Goal: Communication & Community: Answer question/provide support

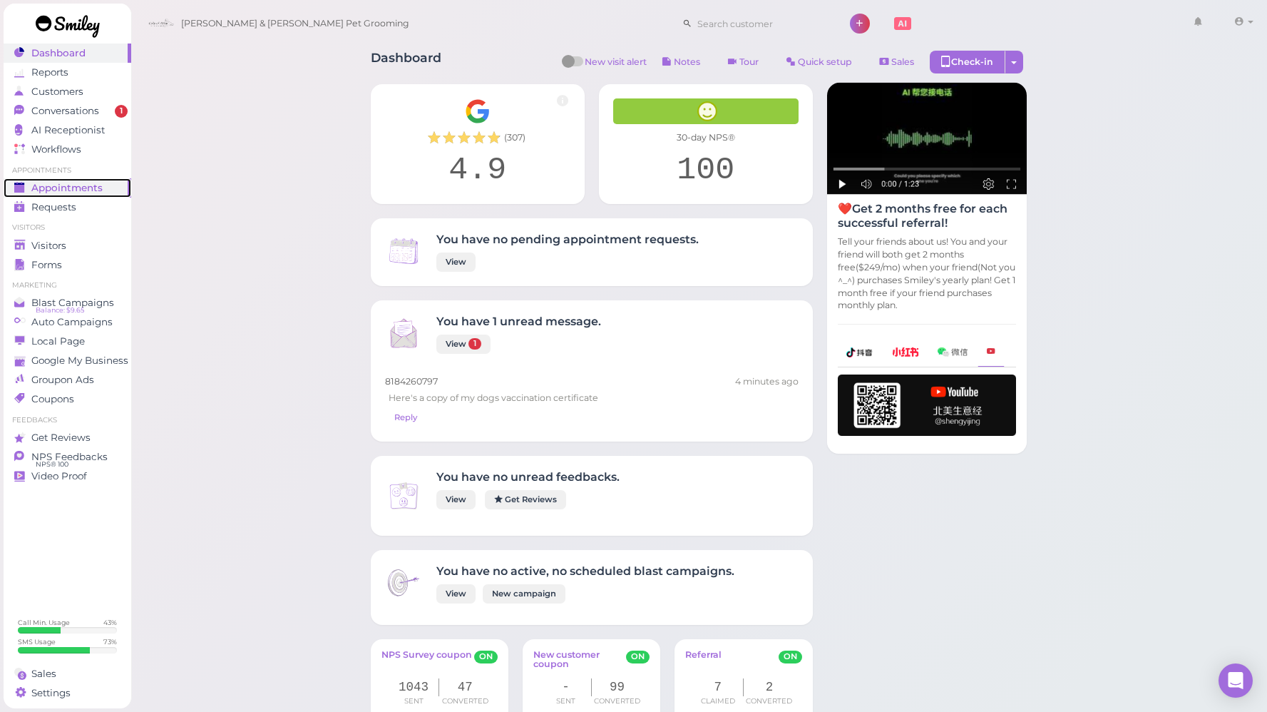
click at [86, 189] on span "Appointments" at bounding box center [66, 188] width 71 height 12
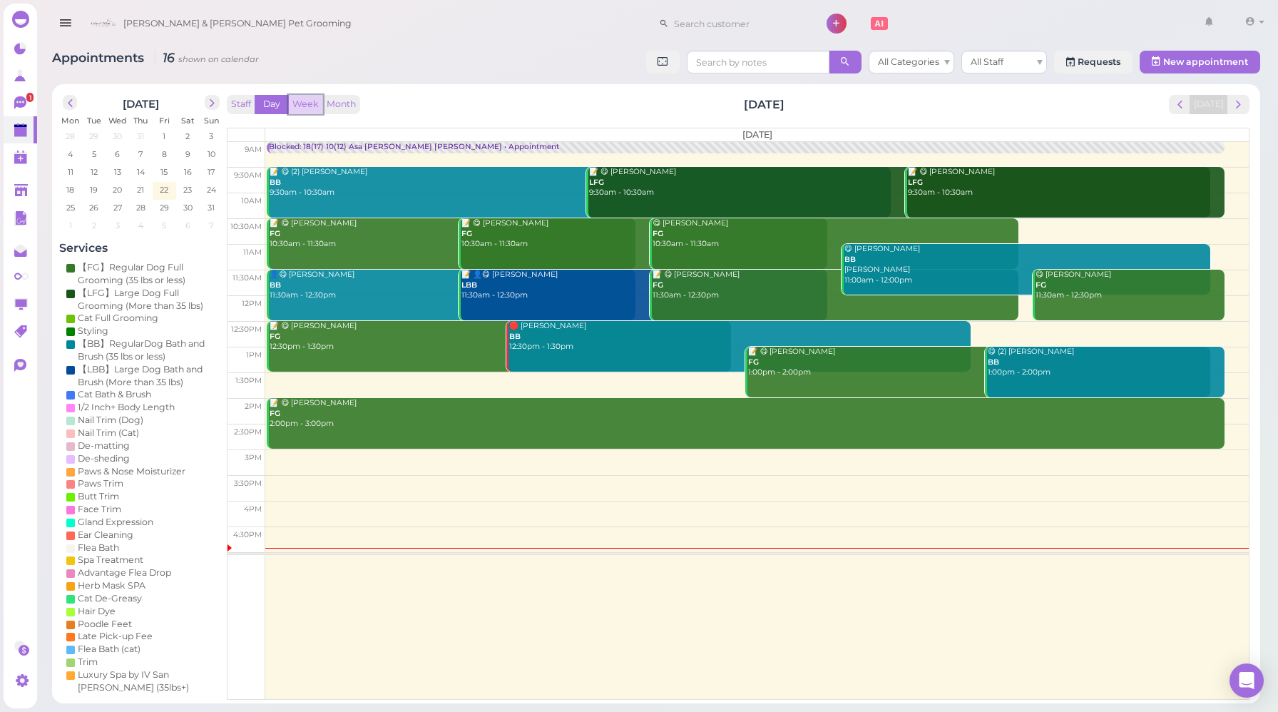
click at [304, 103] on button "Week" at bounding box center [305, 104] width 35 height 19
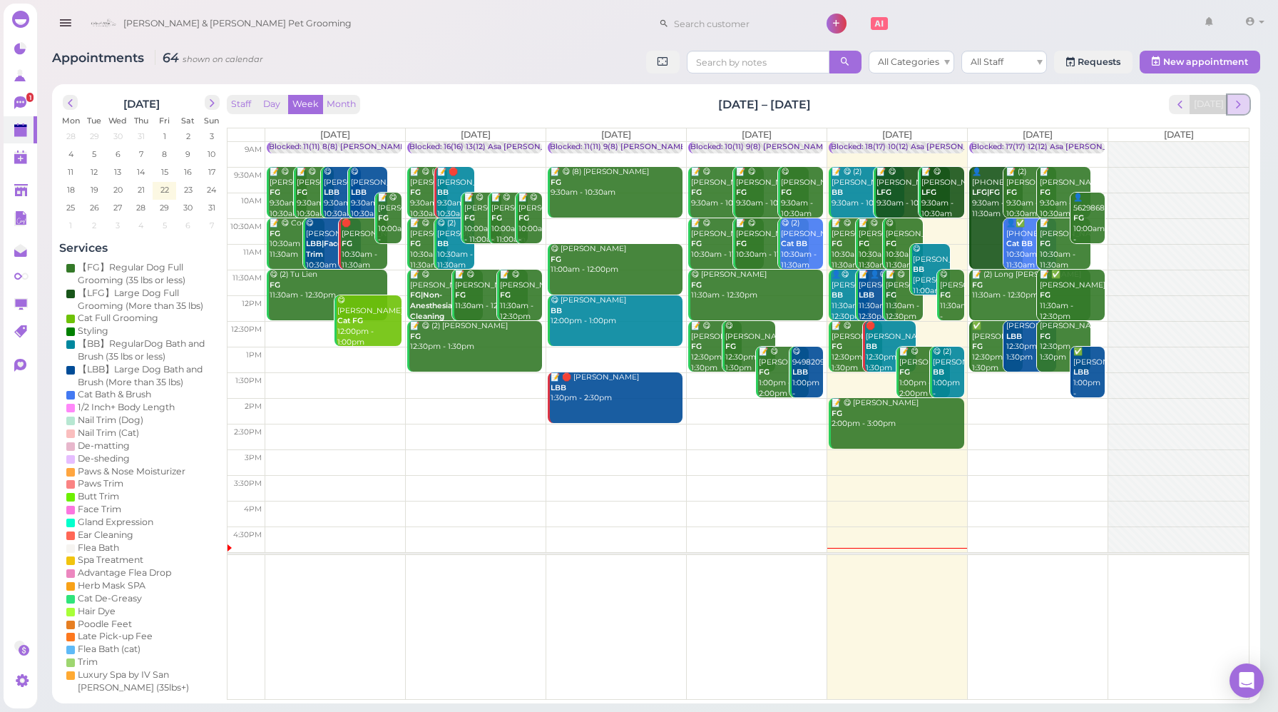
click at [1239, 104] on span "next" at bounding box center [1238, 105] width 14 height 14
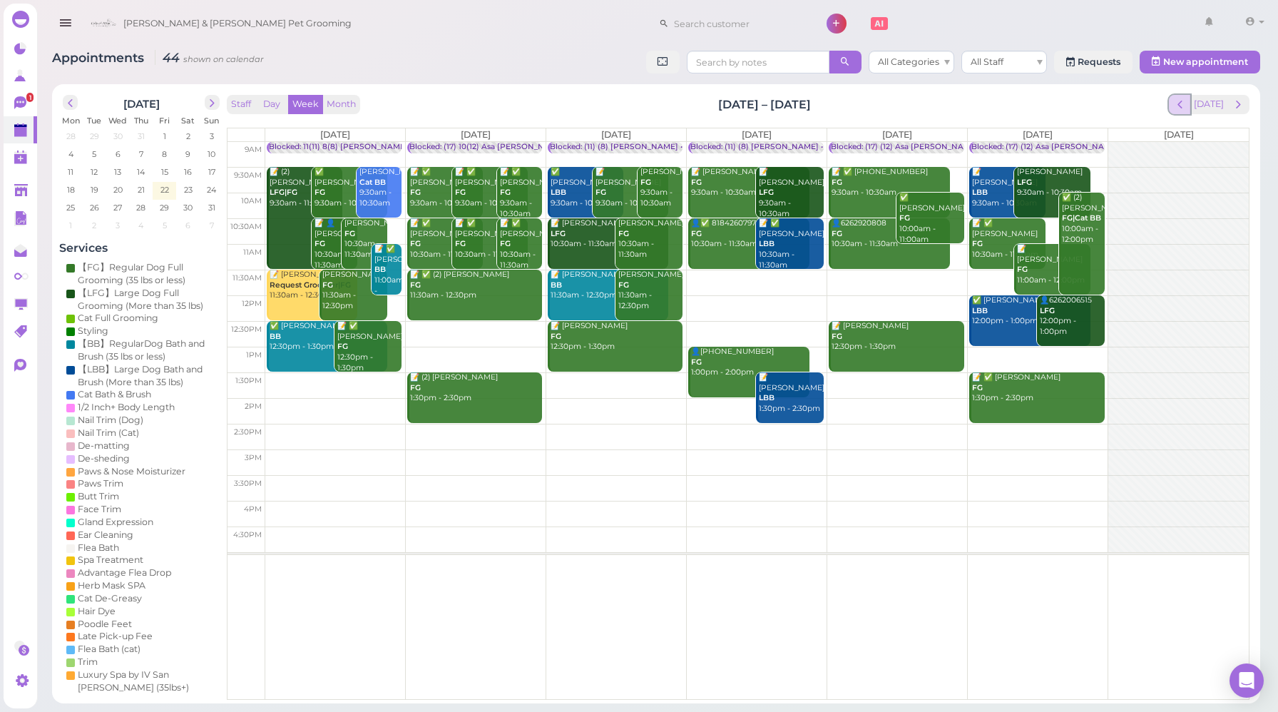
click at [1184, 104] on span "prev" at bounding box center [1180, 105] width 14 height 14
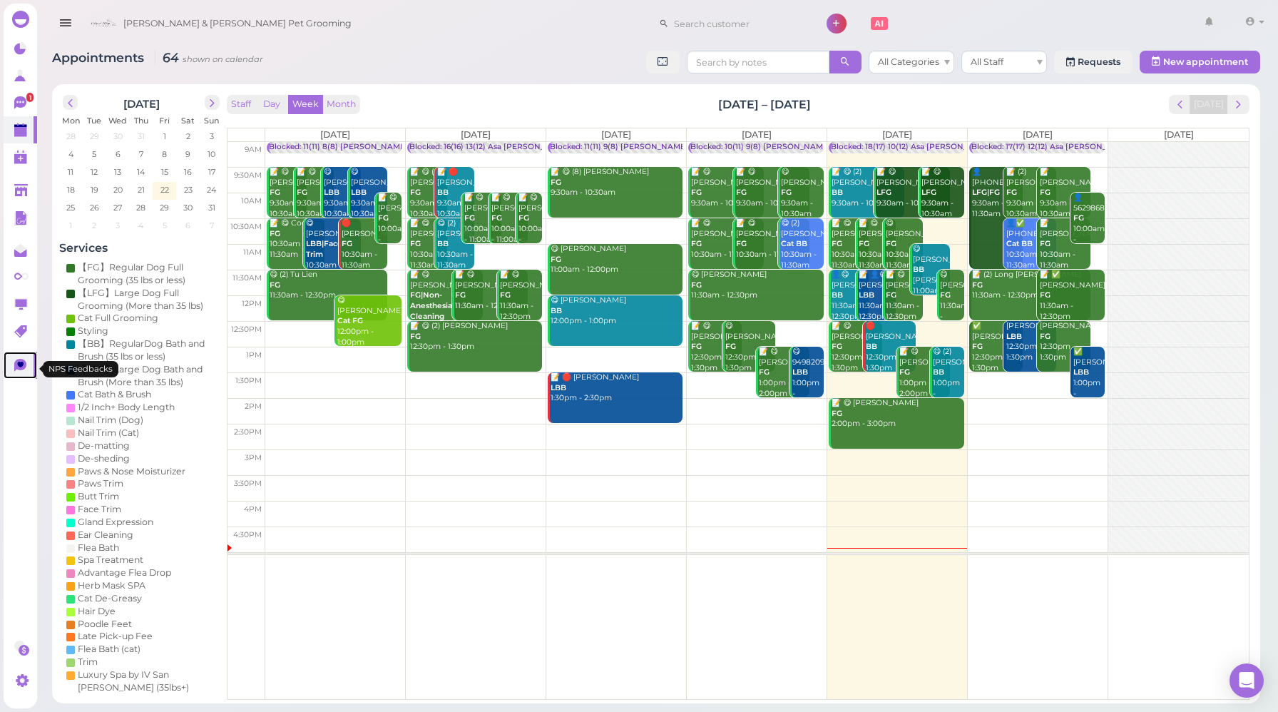
click at [20, 364] on icon at bounding box center [20, 365] width 12 height 13
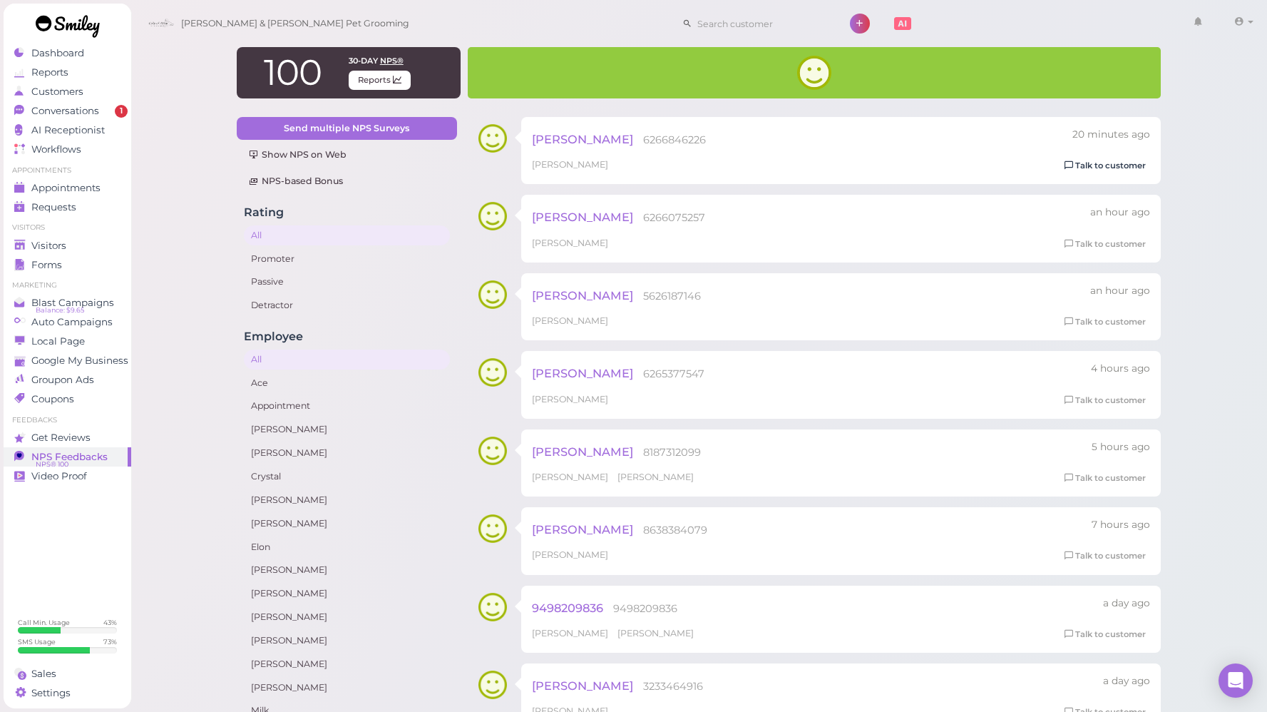
click at [1099, 165] on link "Talk to customer" at bounding box center [1105, 165] width 90 height 15
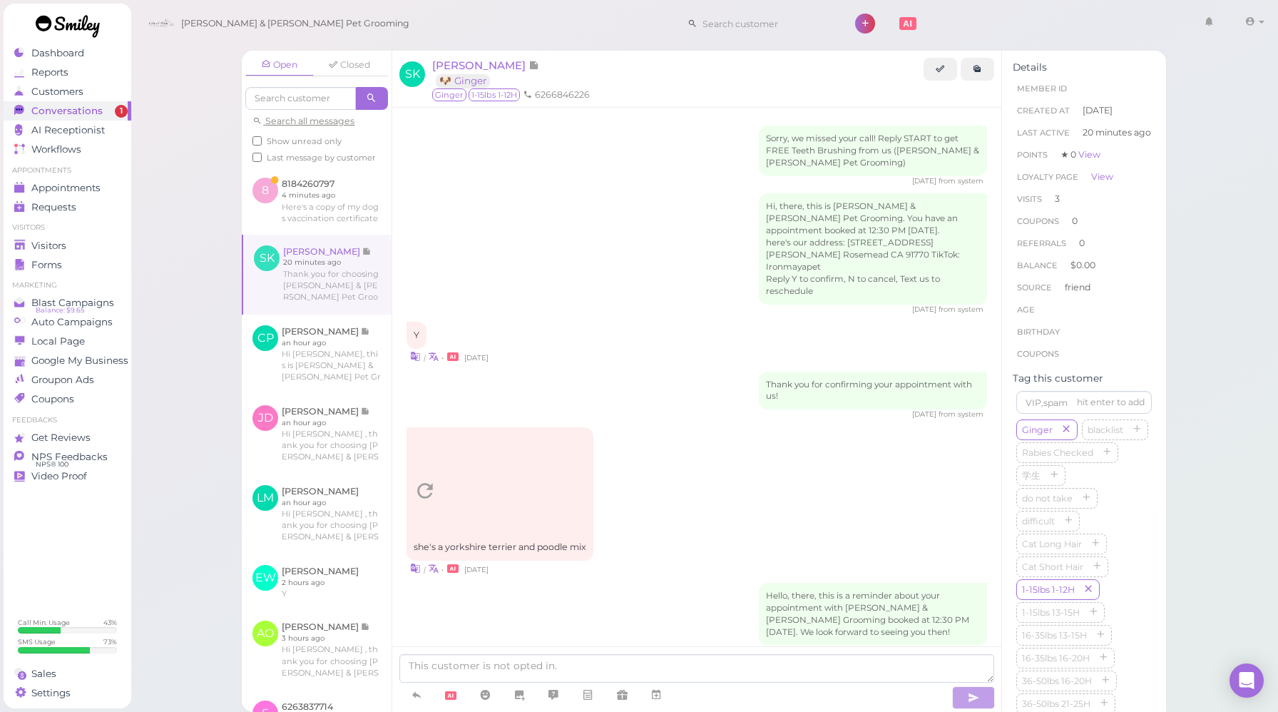
scroll to position [1580, 0]
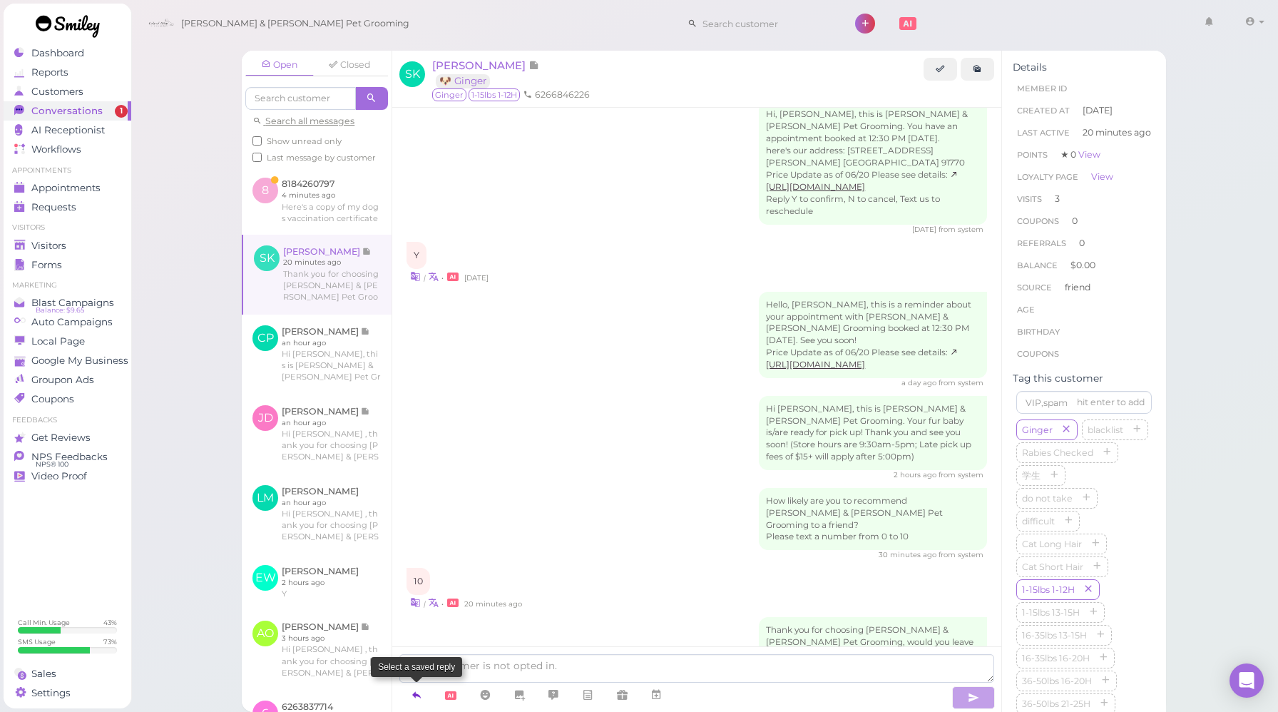
click at [421, 690] on icon at bounding box center [416, 694] width 11 height 14
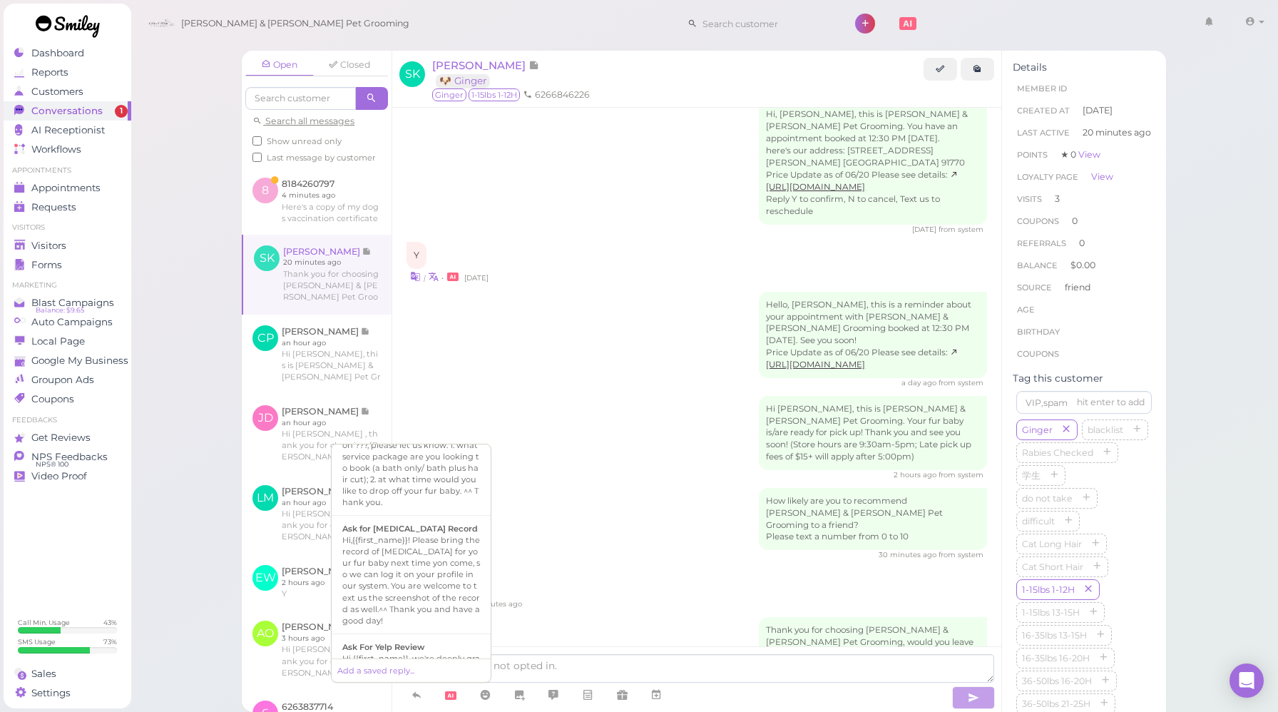
scroll to position [444, 0]
click at [419, 628] on b "Ask For Yelp Review" at bounding box center [383, 633] width 82 height 10
type textarea "Hi {{first_name}}, we're deeply grateful for your acknowledgement of our effort…"
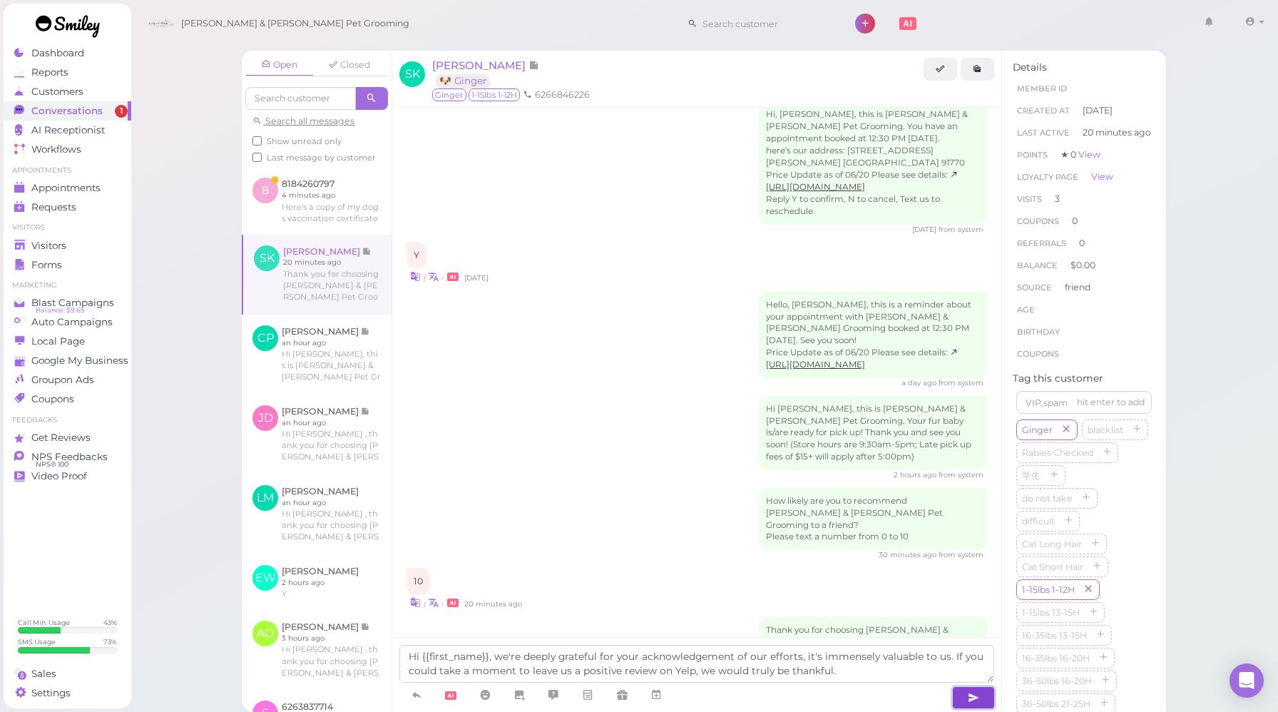
click at [971, 697] on icon "button" at bounding box center [973, 697] width 11 height 14
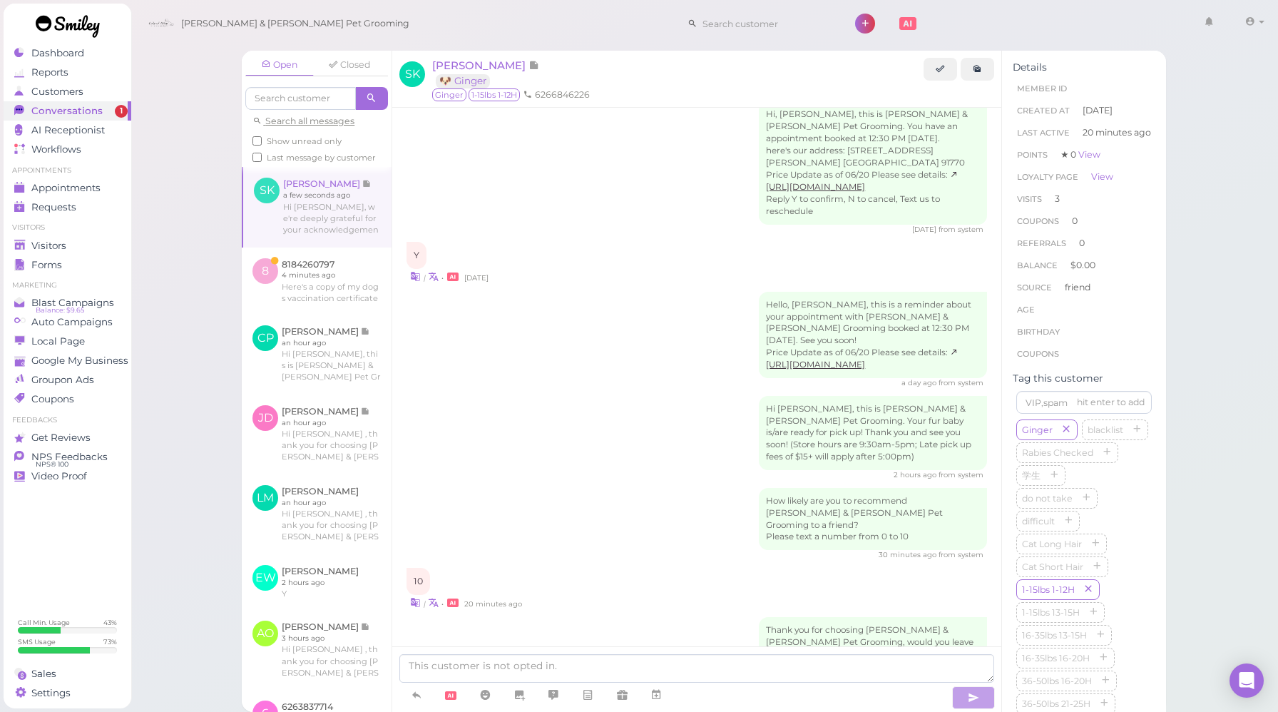
scroll to position [1662, 0]
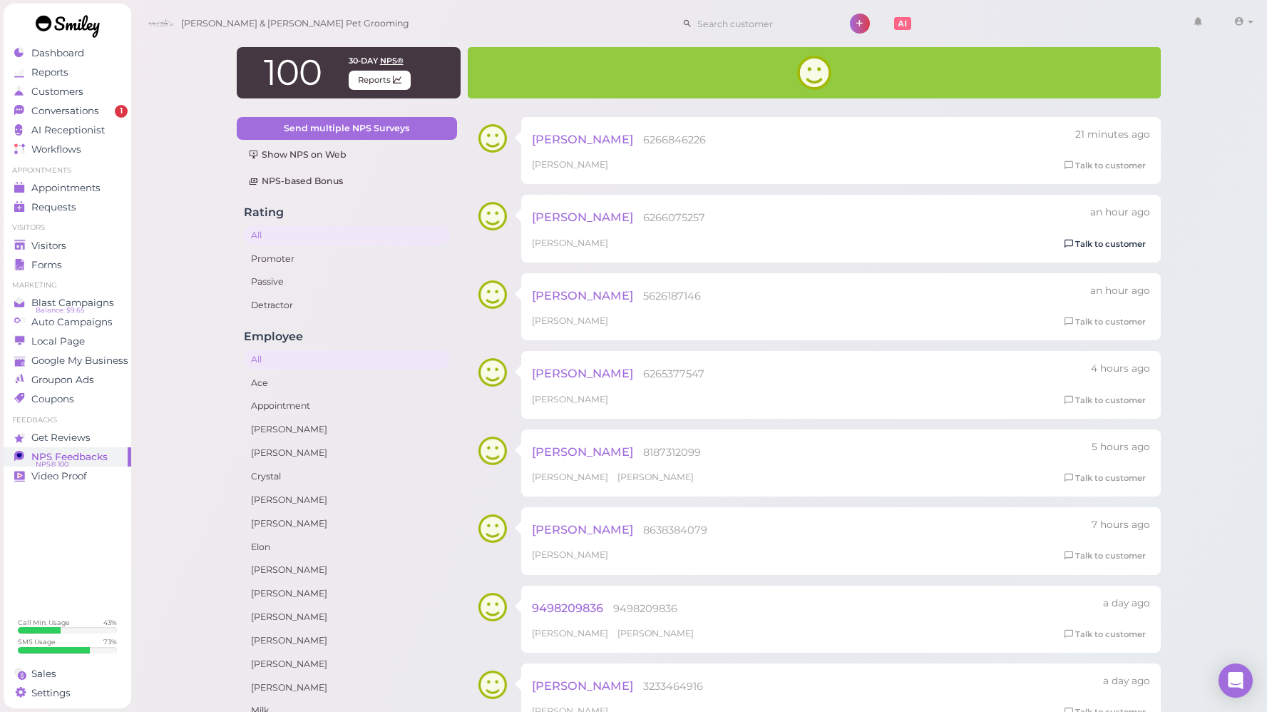
click at [1089, 248] on link "Talk to customer" at bounding box center [1105, 244] width 90 height 15
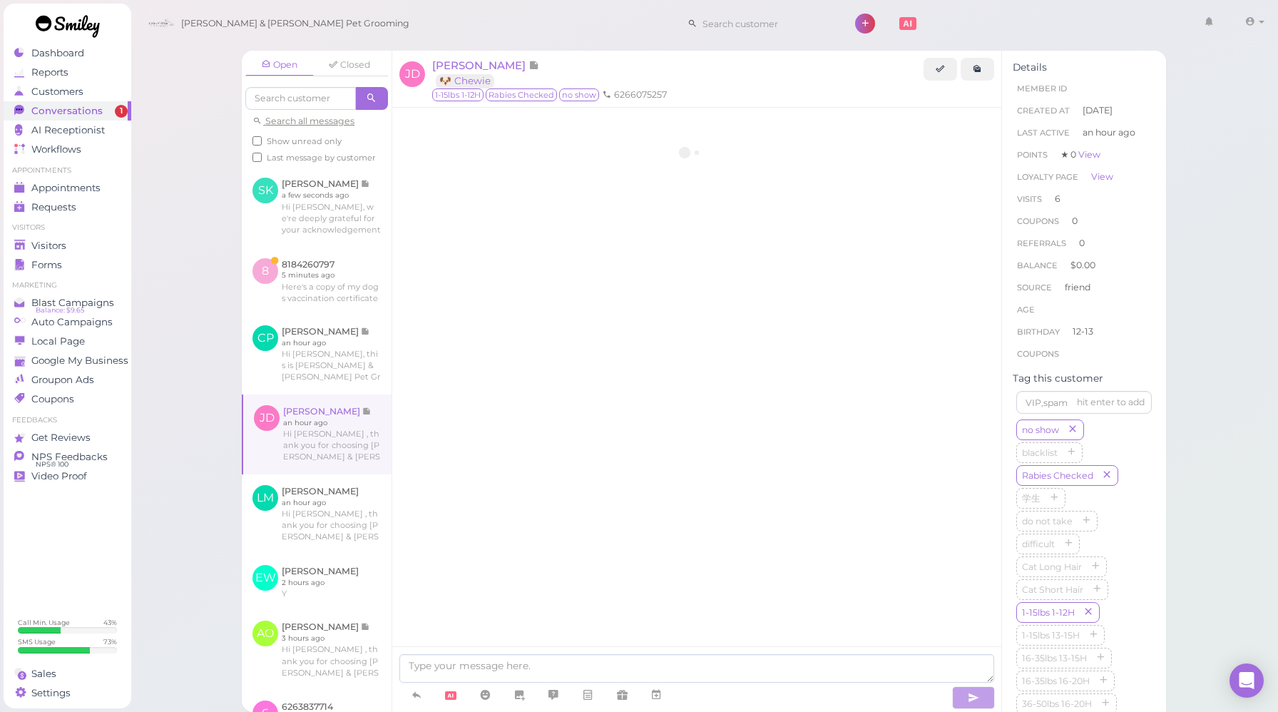
scroll to position [1852, 0]
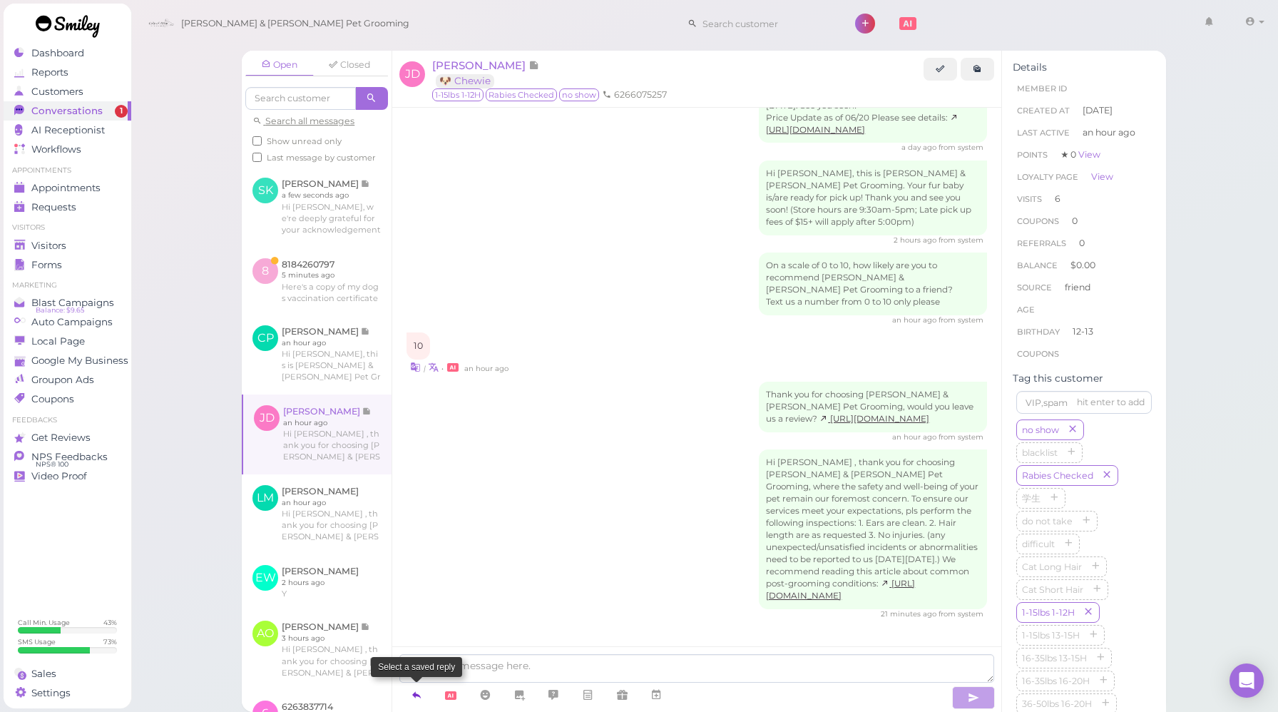
click at [413, 696] on icon at bounding box center [416, 694] width 11 height 14
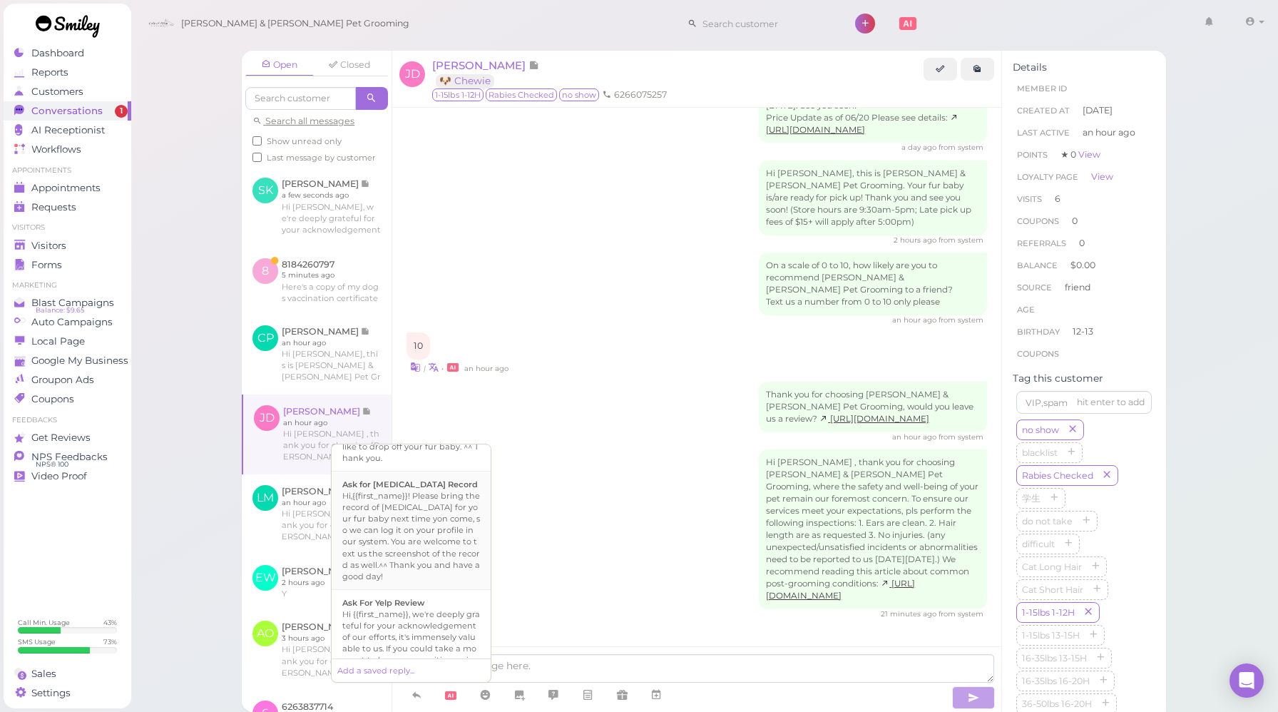
scroll to position [476, 0]
click at [431, 607] on div "Hi {{first_name}}, we're deeply grateful for your acknowledgement of our effort…" at bounding box center [411, 647] width 138 height 80
type textarea "Hi {{first_name}}, we're deeply grateful for your acknowledgement of our effort…"
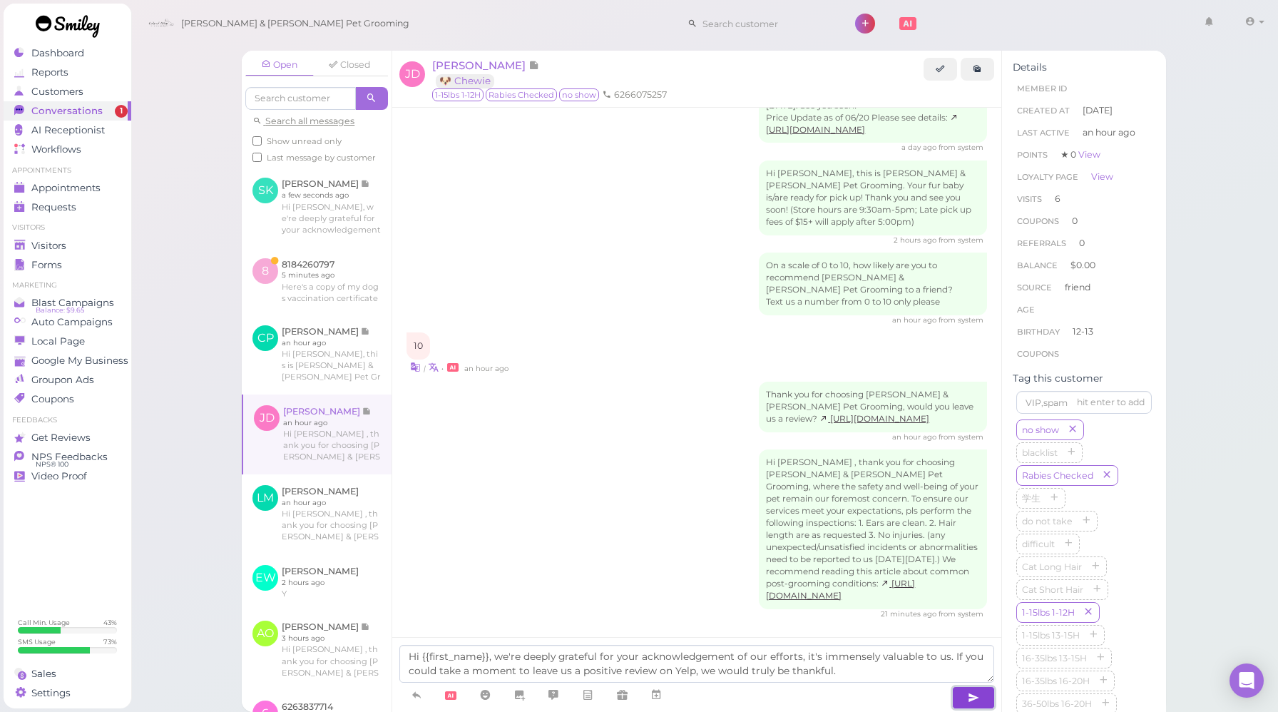
click at [973, 694] on icon "button" at bounding box center [973, 697] width 11 height 14
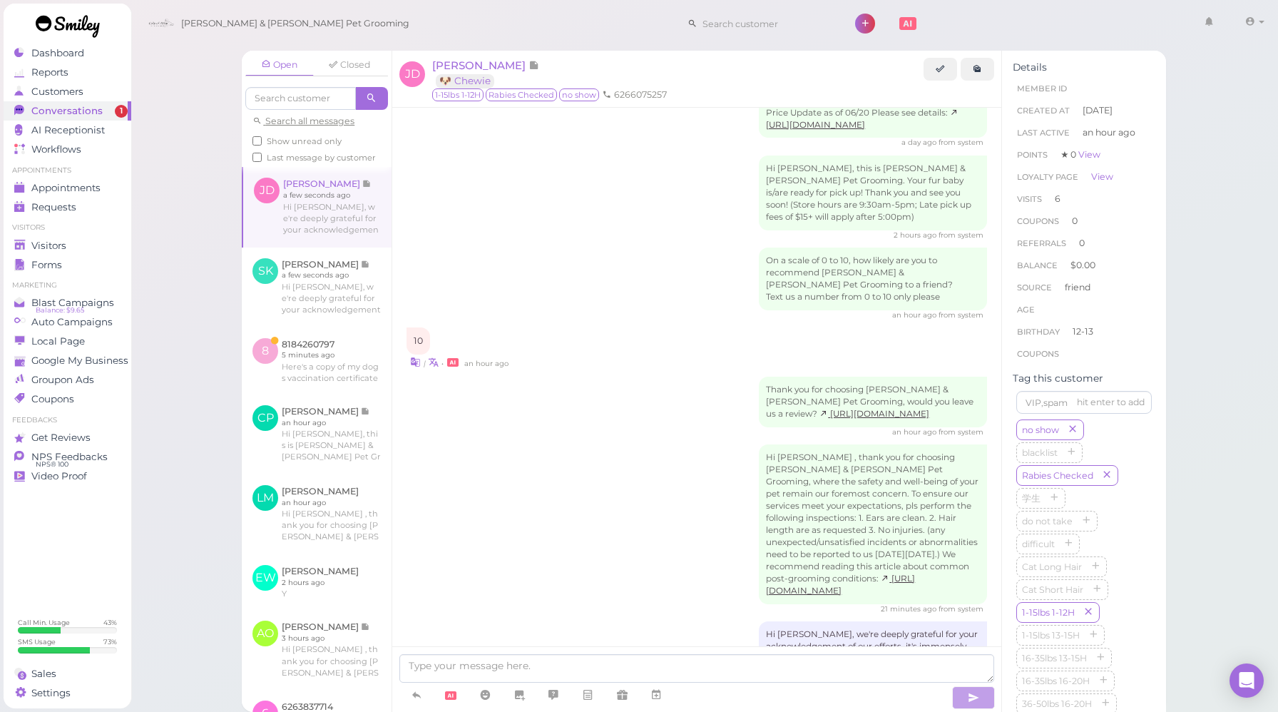
scroll to position [1934, 0]
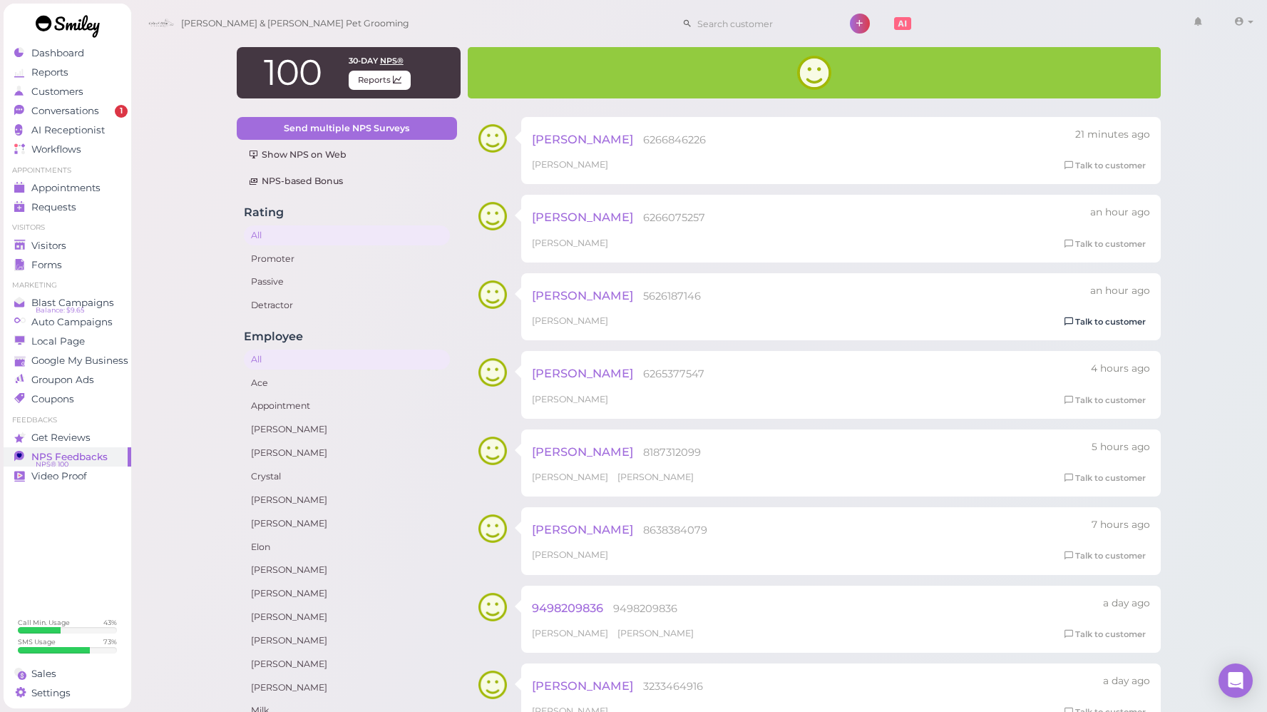
click at [1128, 329] on link "Talk to customer" at bounding box center [1105, 321] width 90 height 15
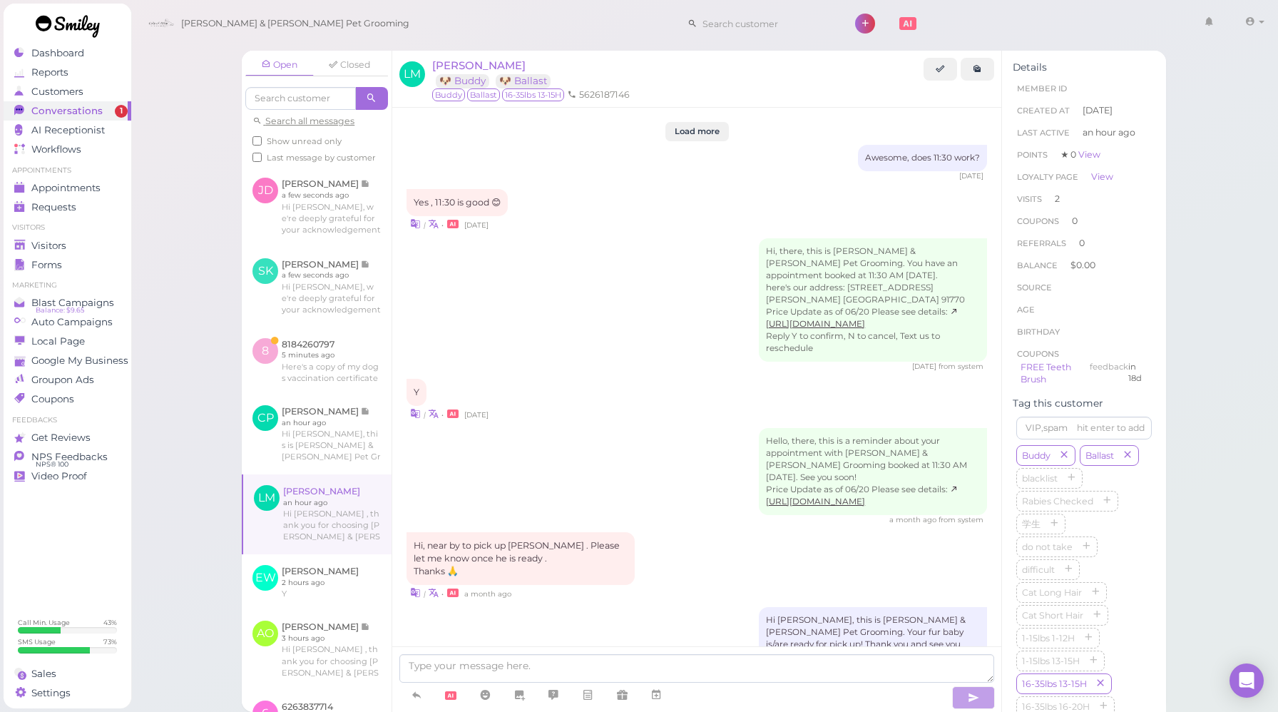
scroll to position [1950, 0]
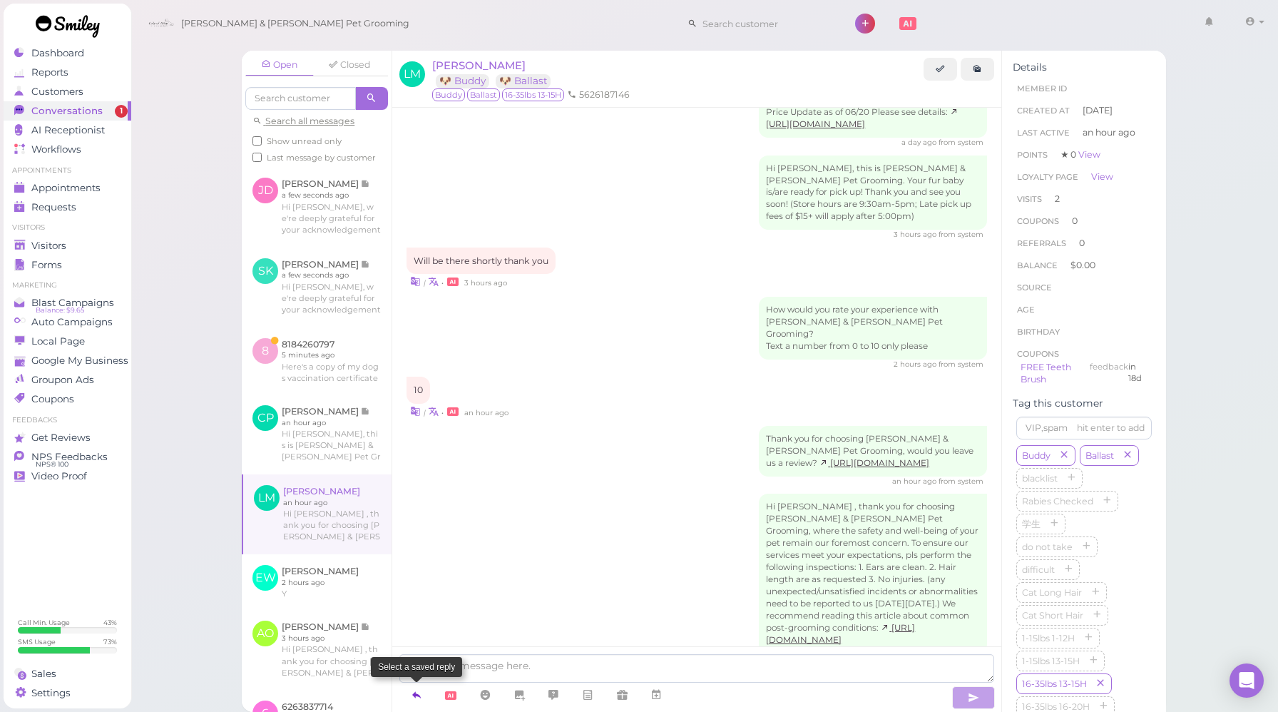
click at [415, 698] on icon at bounding box center [416, 694] width 11 height 14
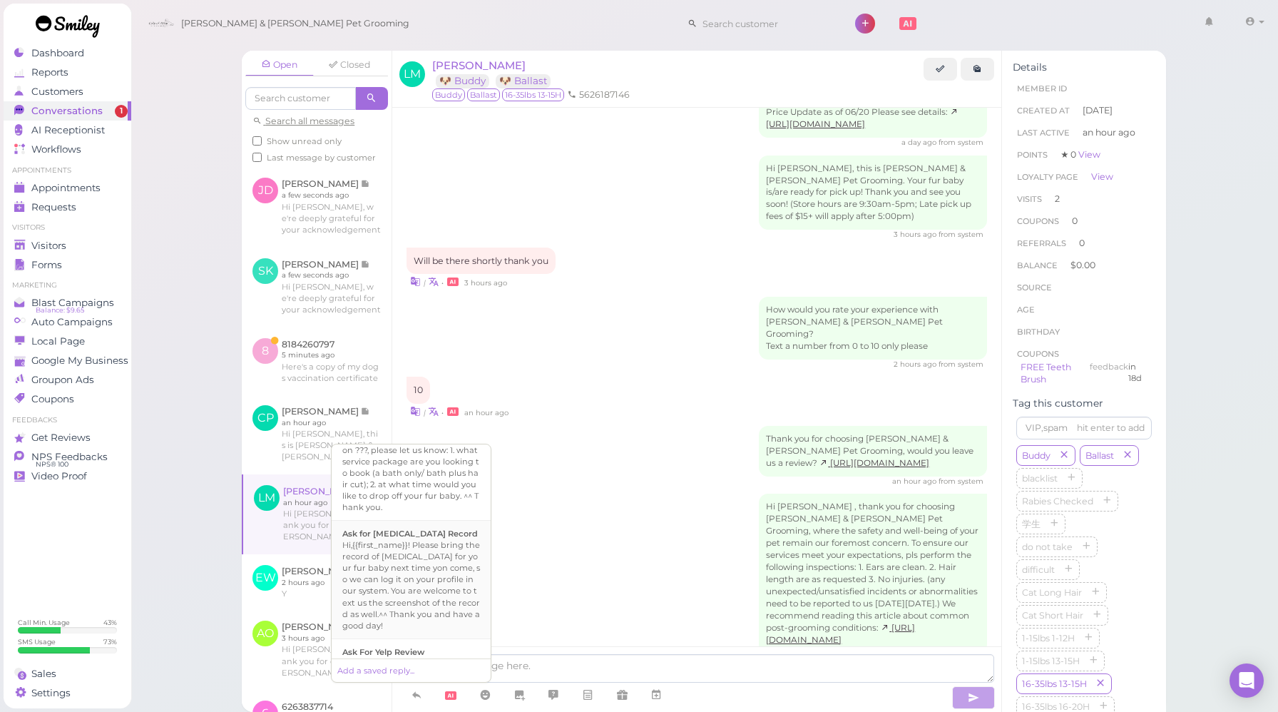
scroll to position [484, 0]
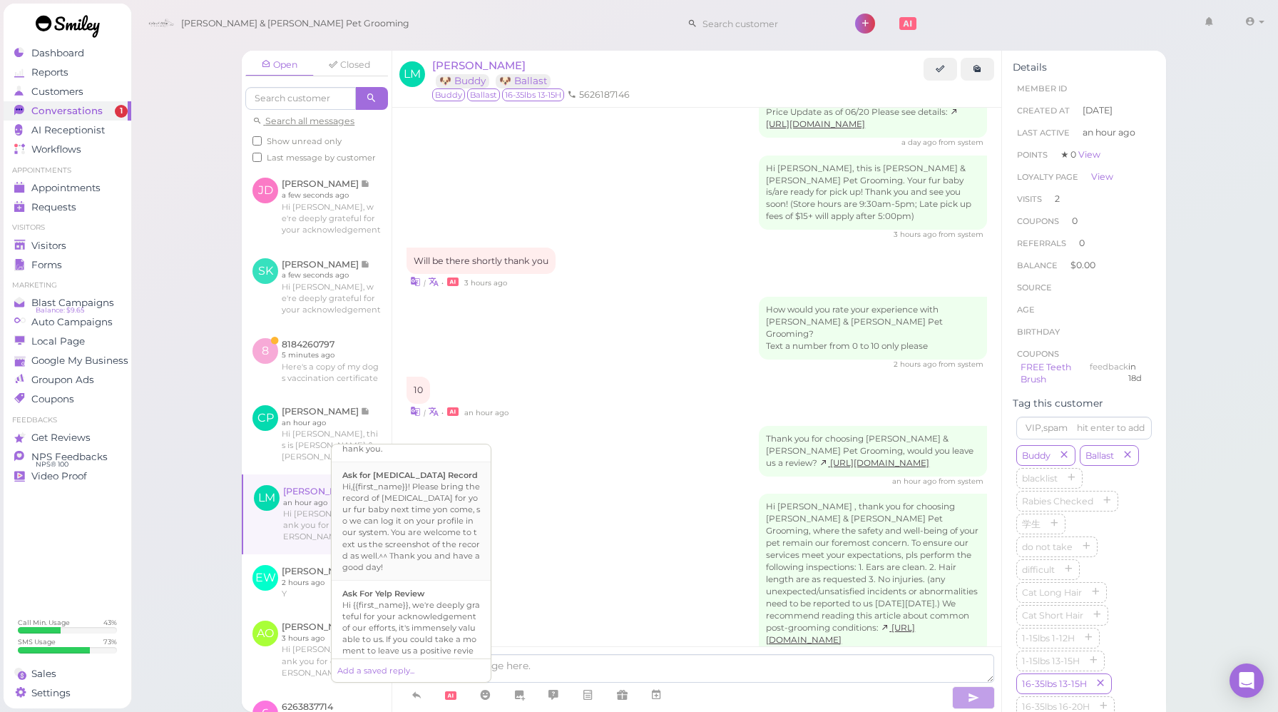
click at [424, 599] on div "Hi {{first_name}}, we're deeply grateful for your acknowledgement of our effort…" at bounding box center [411, 639] width 138 height 80
type textarea "Hi {{first_name}}, we're deeply grateful for your acknowledgement of our effort…"
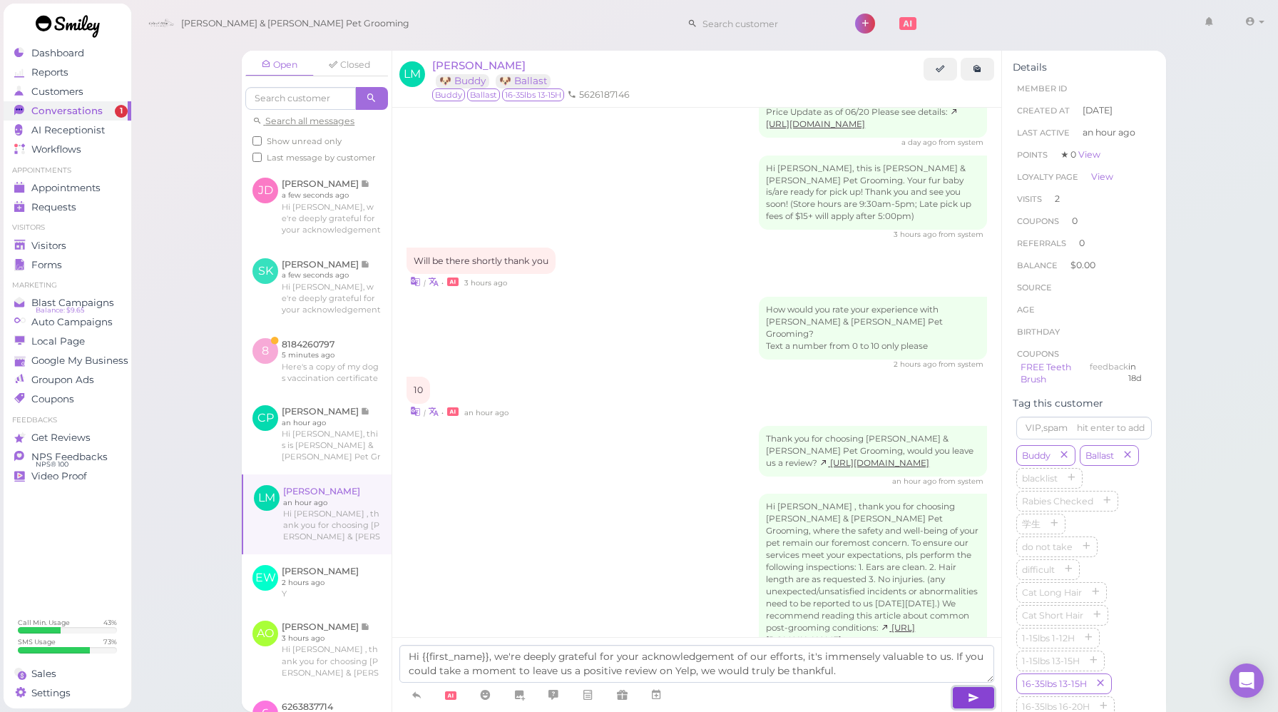
click at [964, 700] on button "button" at bounding box center [973, 697] width 43 height 23
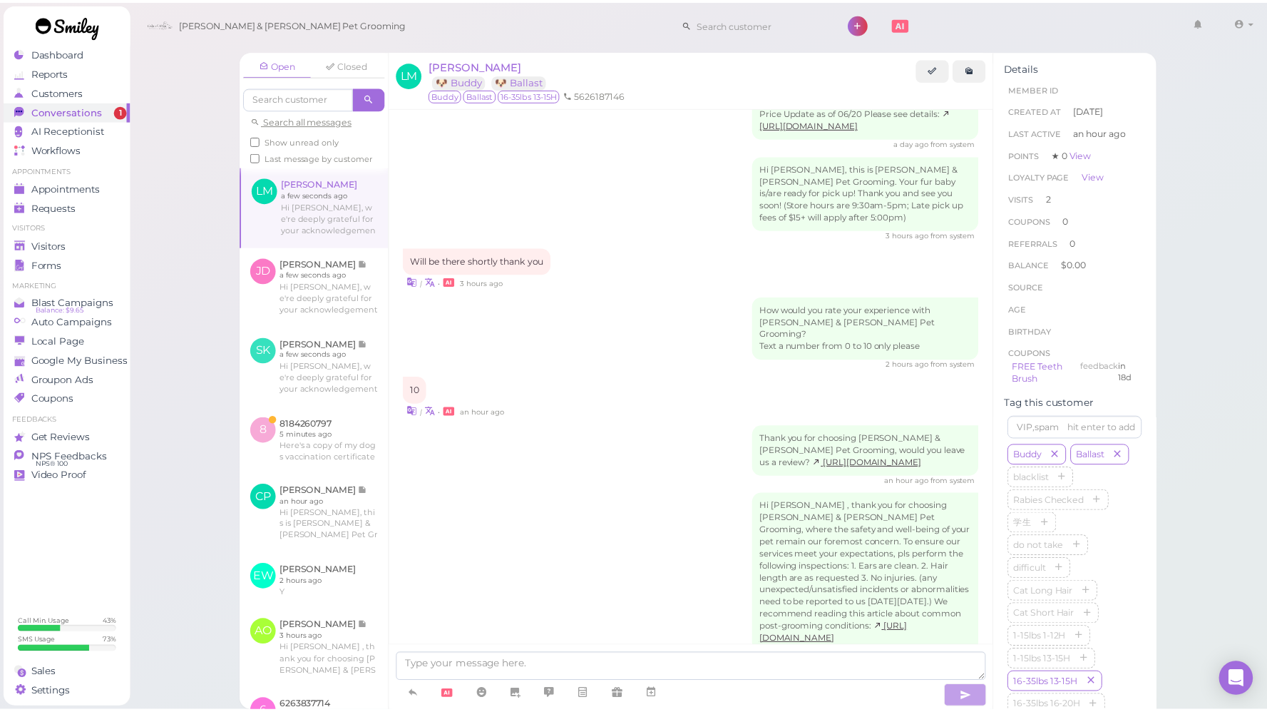
scroll to position [2032, 0]
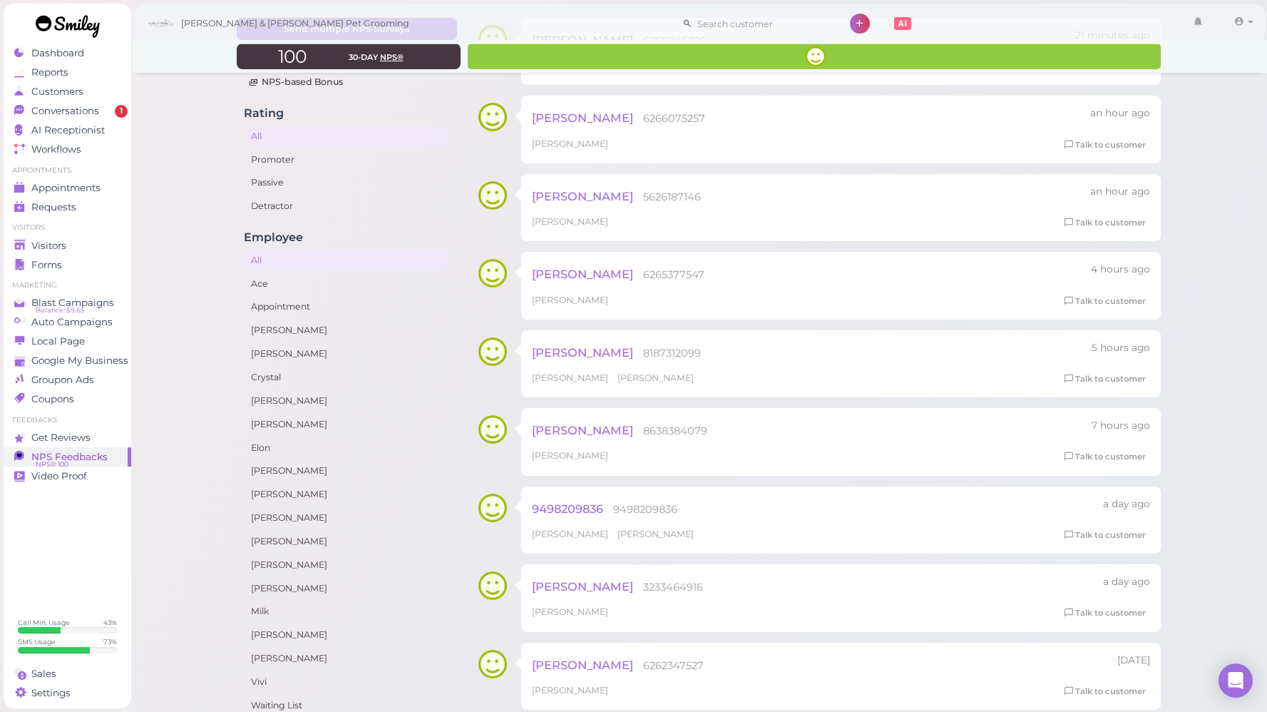
scroll to position [138, 0]
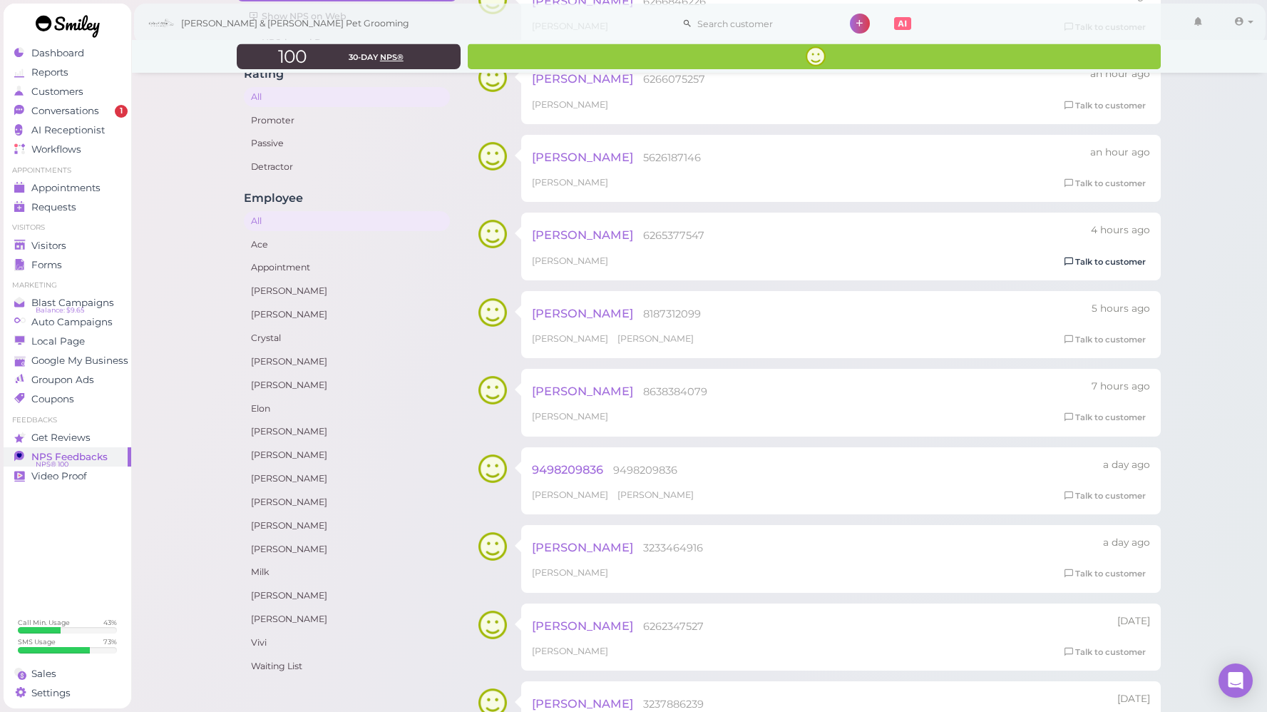
click at [1098, 261] on link "Talk to customer" at bounding box center [1105, 262] width 90 height 15
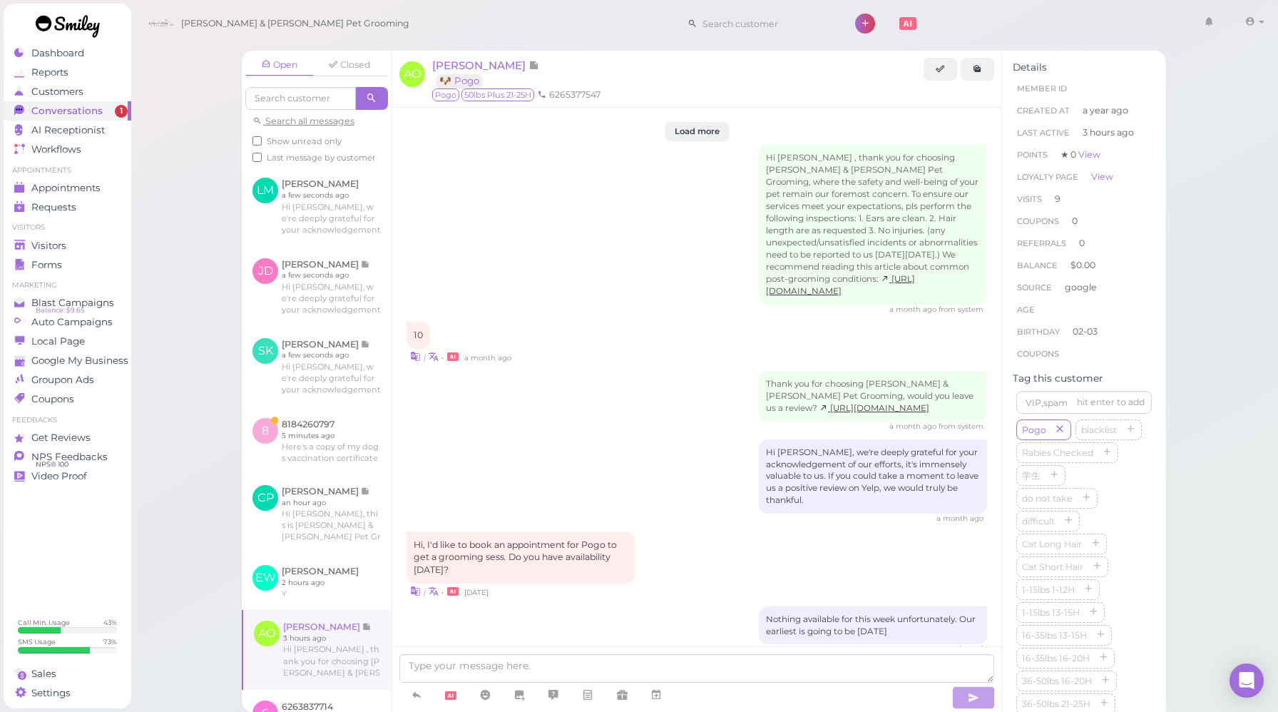
scroll to position [1710, 0]
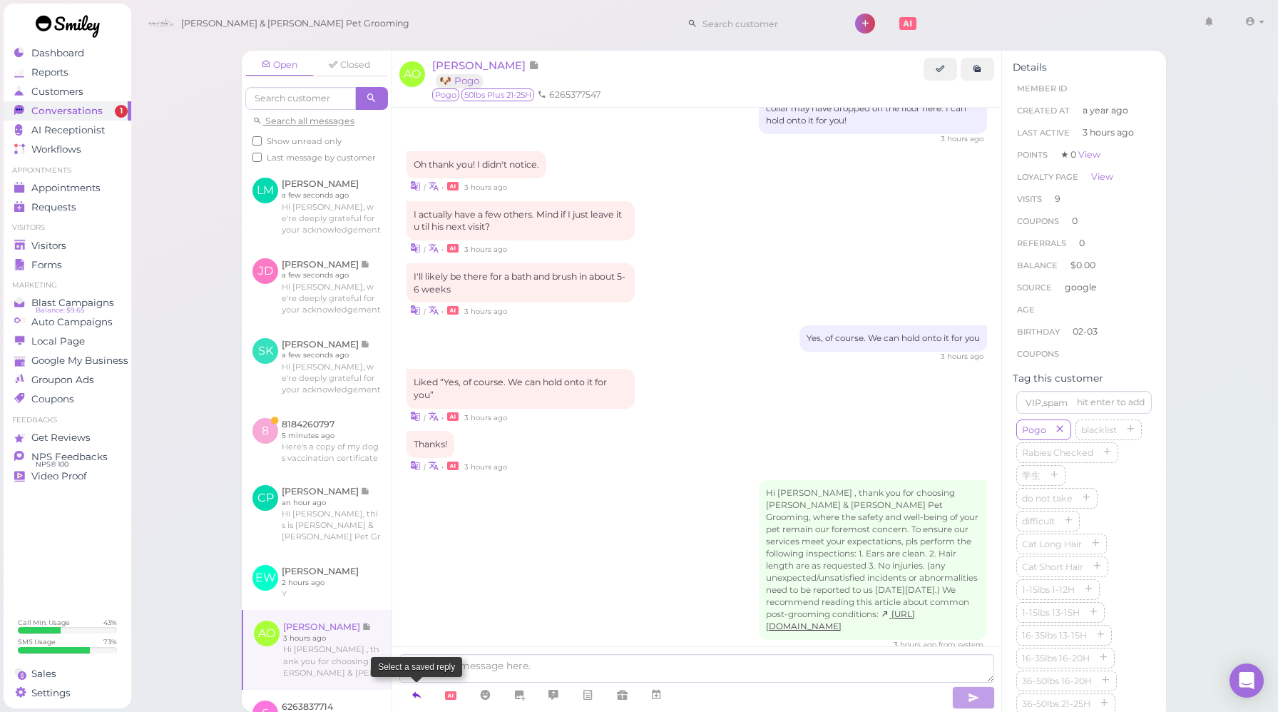
click at [423, 699] on link at bounding box center [416, 694] width 34 height 25
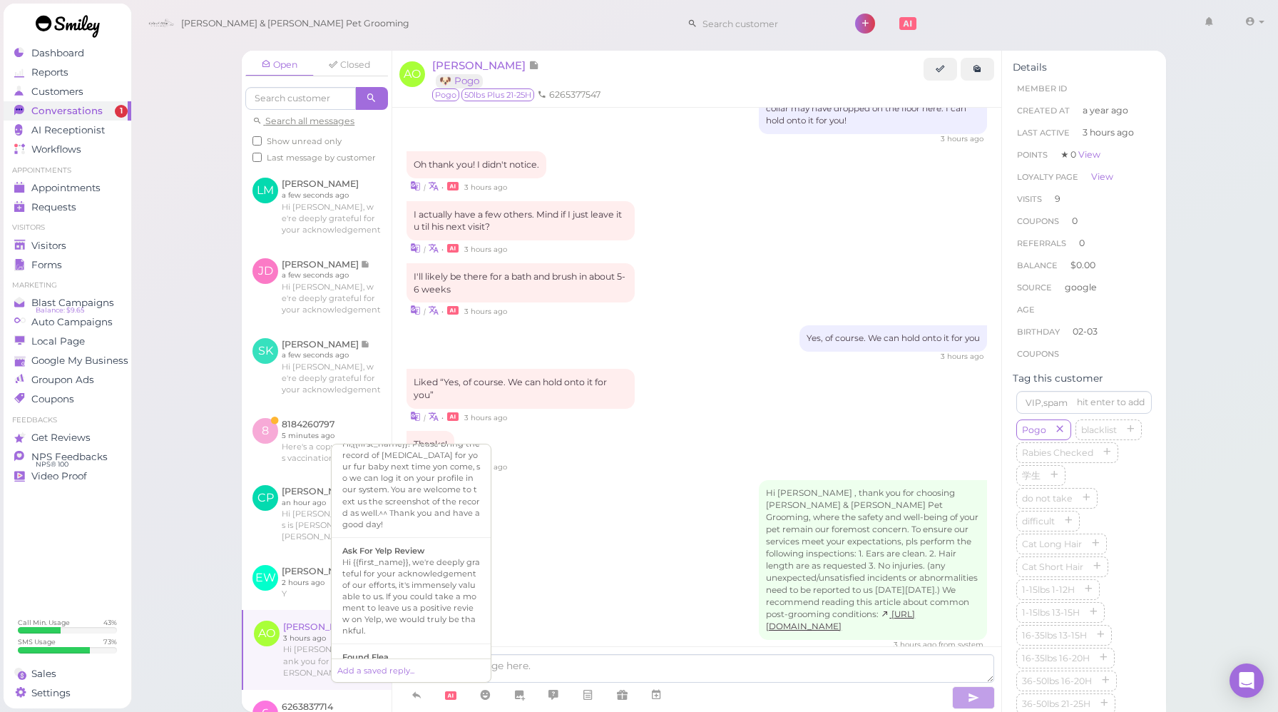
scroll to position [525, 0]
click at [448, 558] on div "Hi {{first_name}}, we're deeply grateful for your acknowledgement of our effort…" at bounding box center [411, 598] width 138 height 80
type textarea "Hi {{first_name}}, we're deeply grateful for your acknowledgement of our effort…"
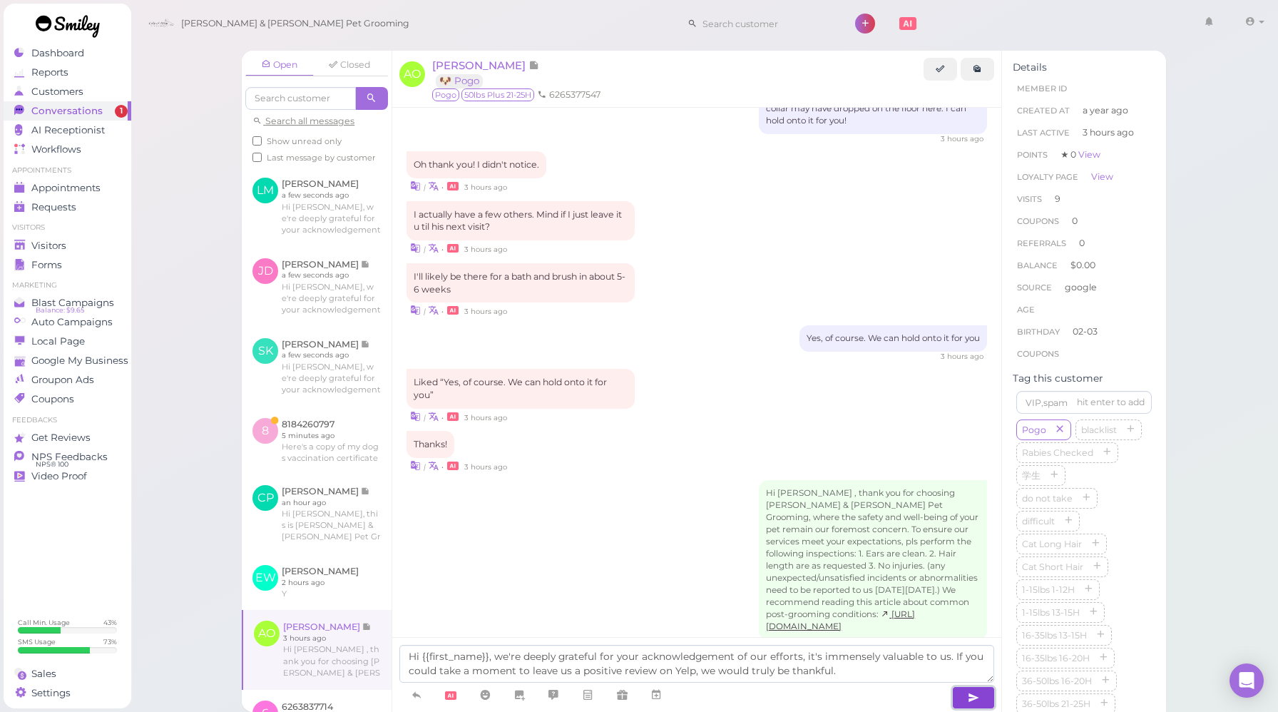
click at [986, 692] on button "button" at bounding box center [973, 697] width 43 height 23
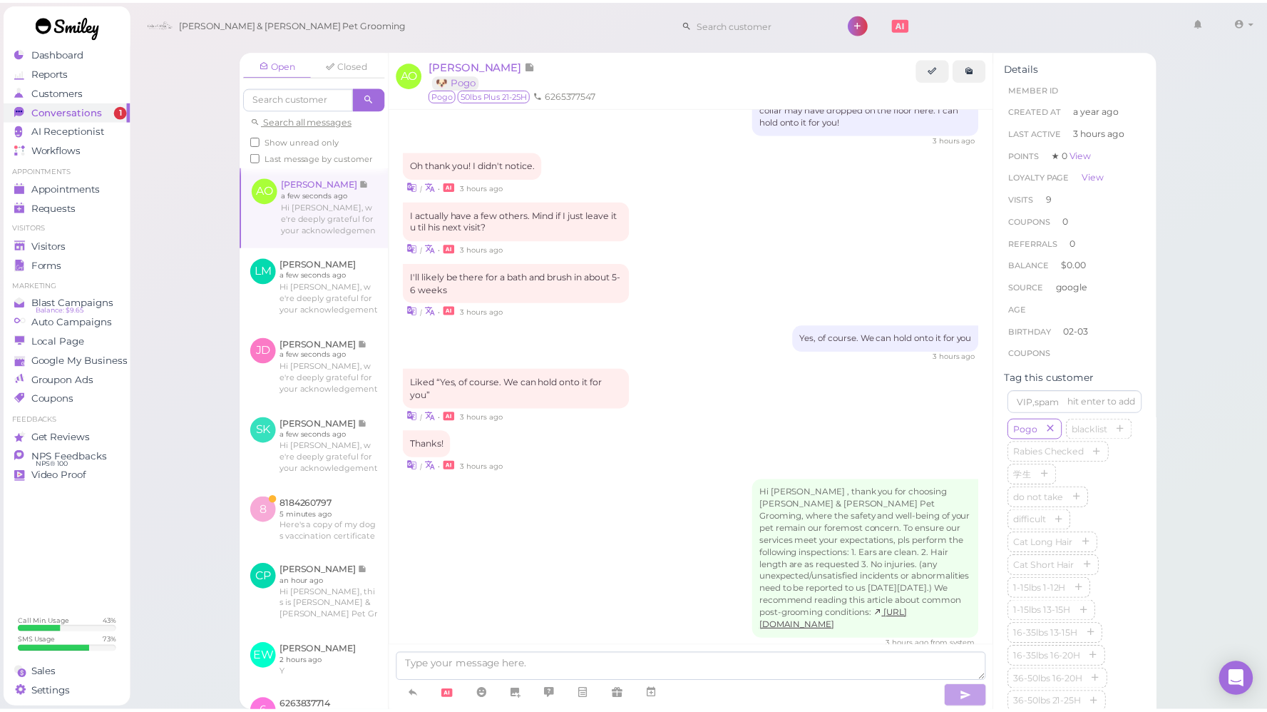
scroll to position [1792, 0]
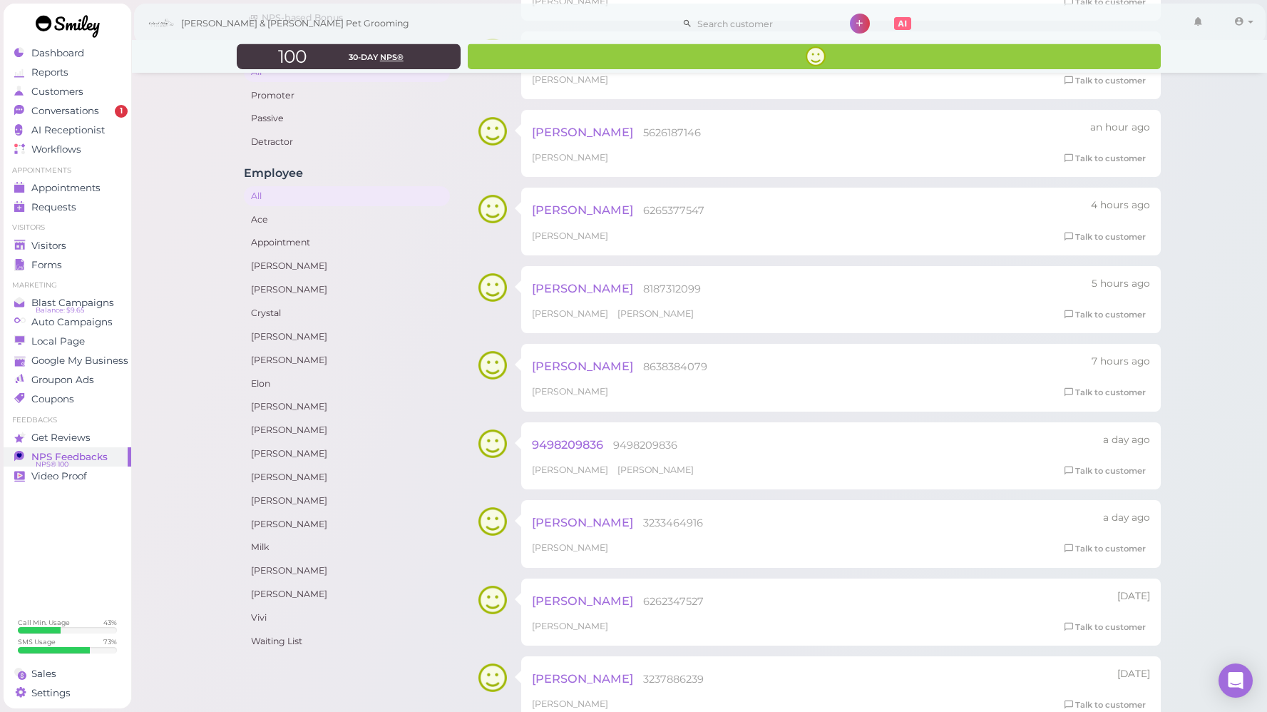
scroll to position [164, 0]
click at [1088, 313] on link "Talk to customer" at bounding box center [1105, 314] width 90 height 15
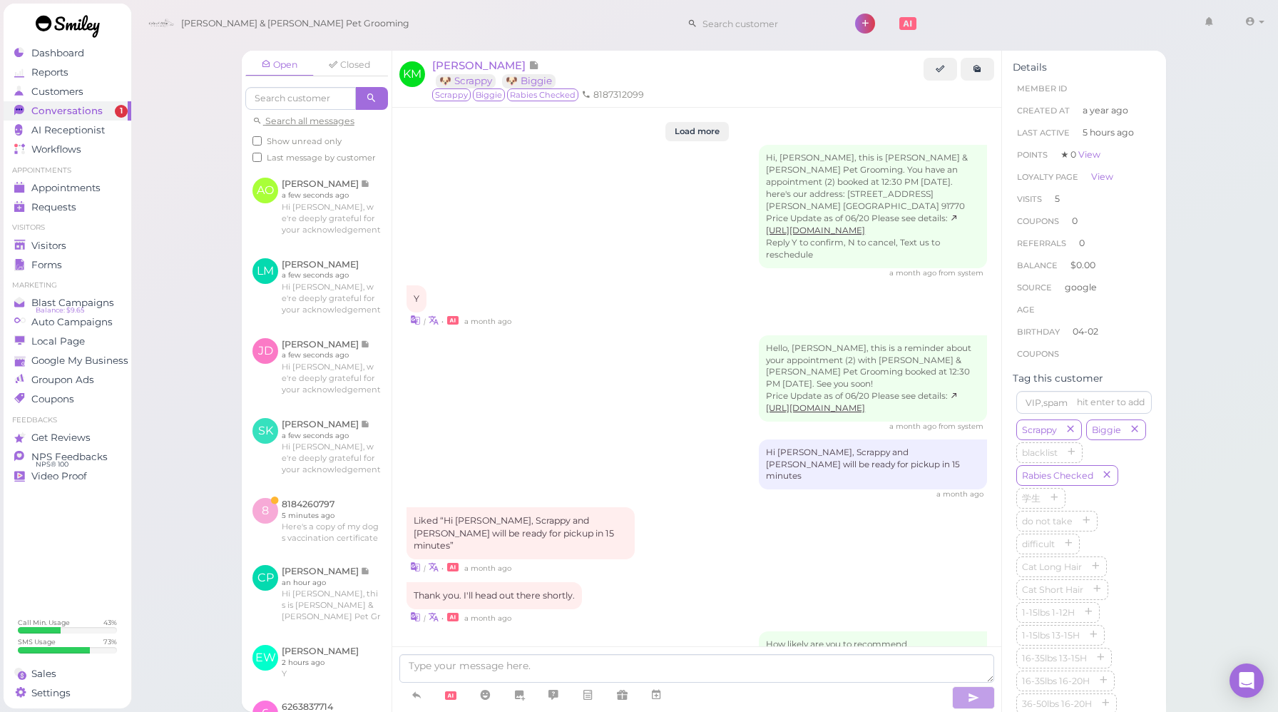
scroll to position [1881, 0]
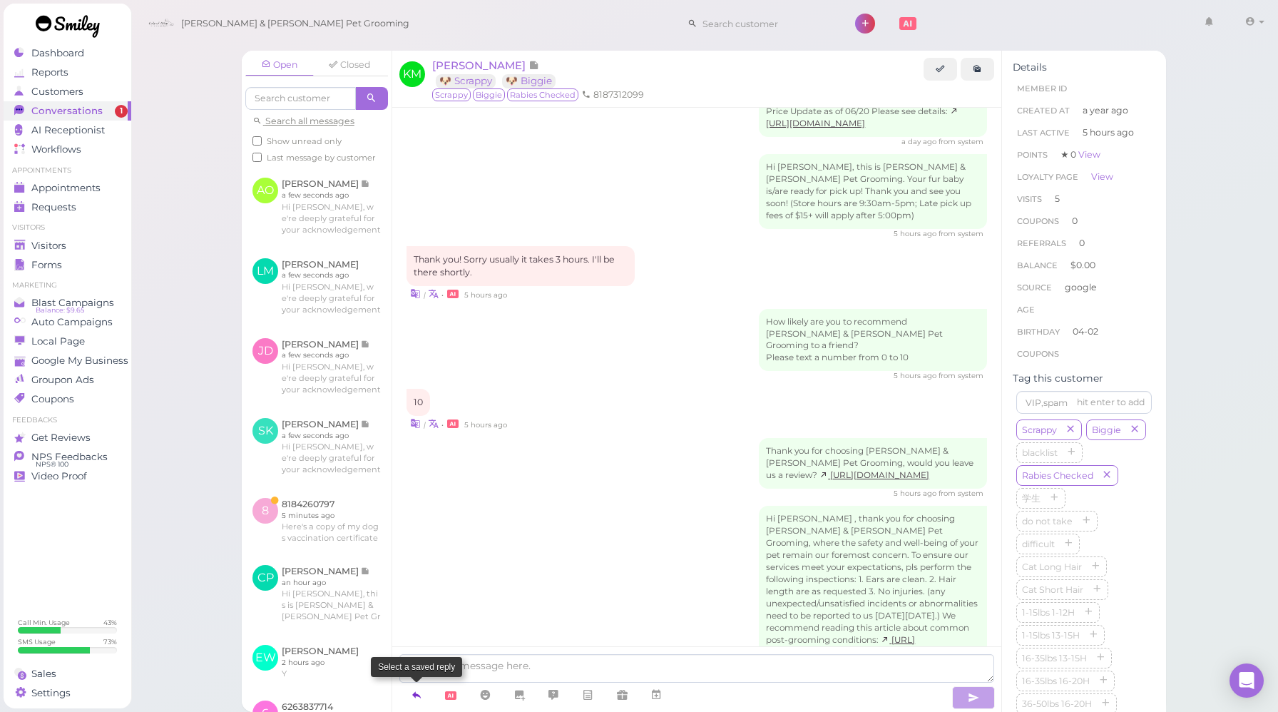
click at [416, 692] on icon at bounding box center [416, 694] width 11 height 14
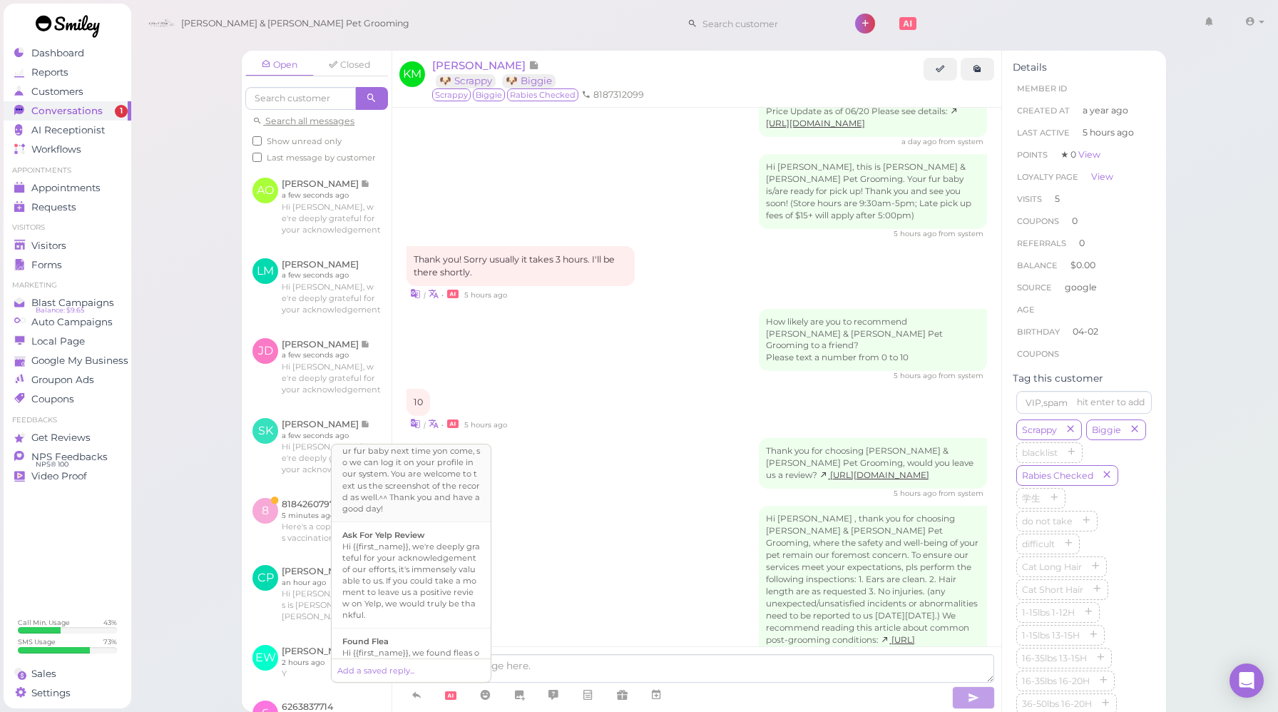
scroll to position [559, 0]
click at [426, 537] on div "Hi {{first_name}}, we're deeply grateful for your acknowledgement of our effort…" at bounding box center [411, 564] width 138 height 80
type textarea "Hi {{first_name}}, we're deeply grateful for your acknowledgement of our effort…"
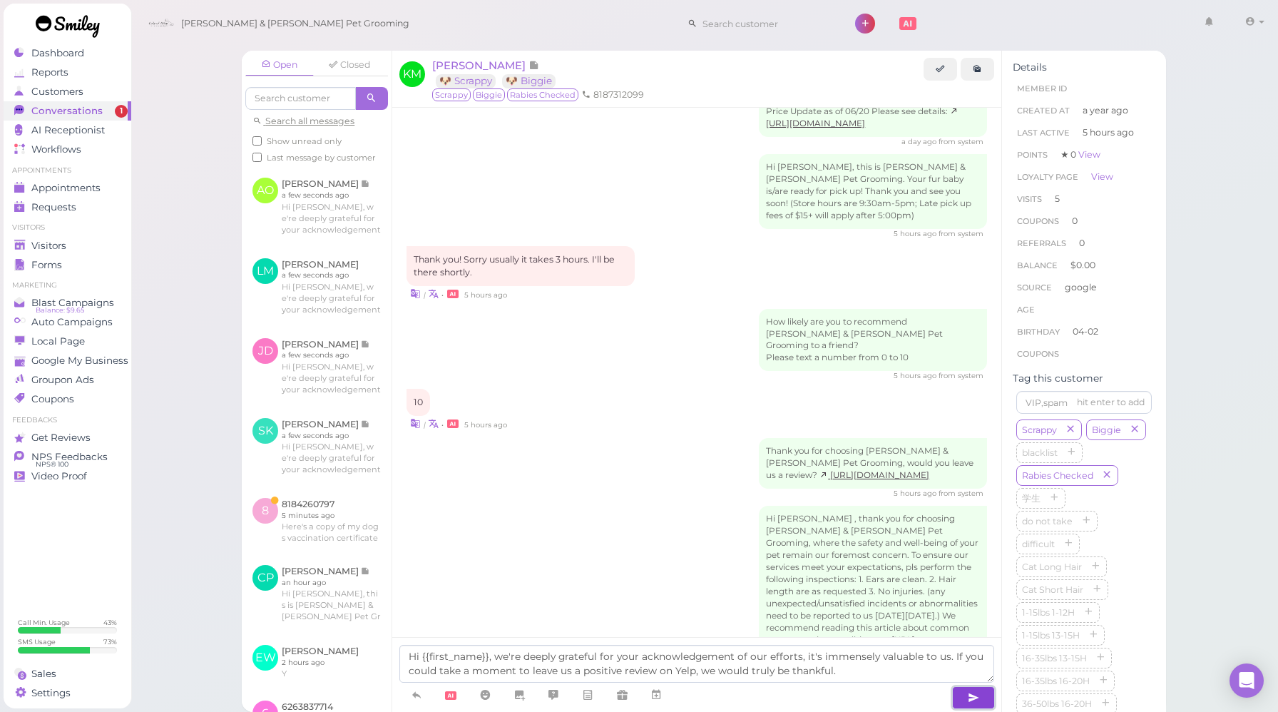
click at [978, 698] on icon "button" at bounding box center [973, 697] width 11 height 14
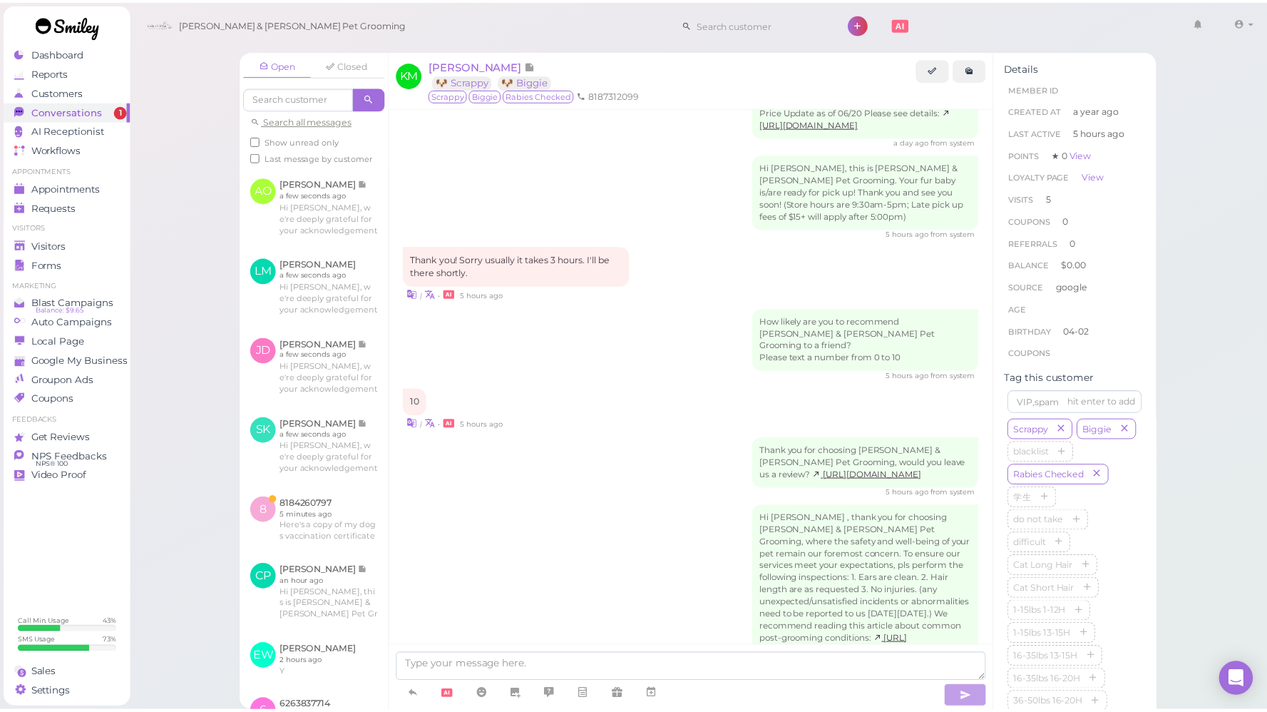
scroll to position [1963, 0]
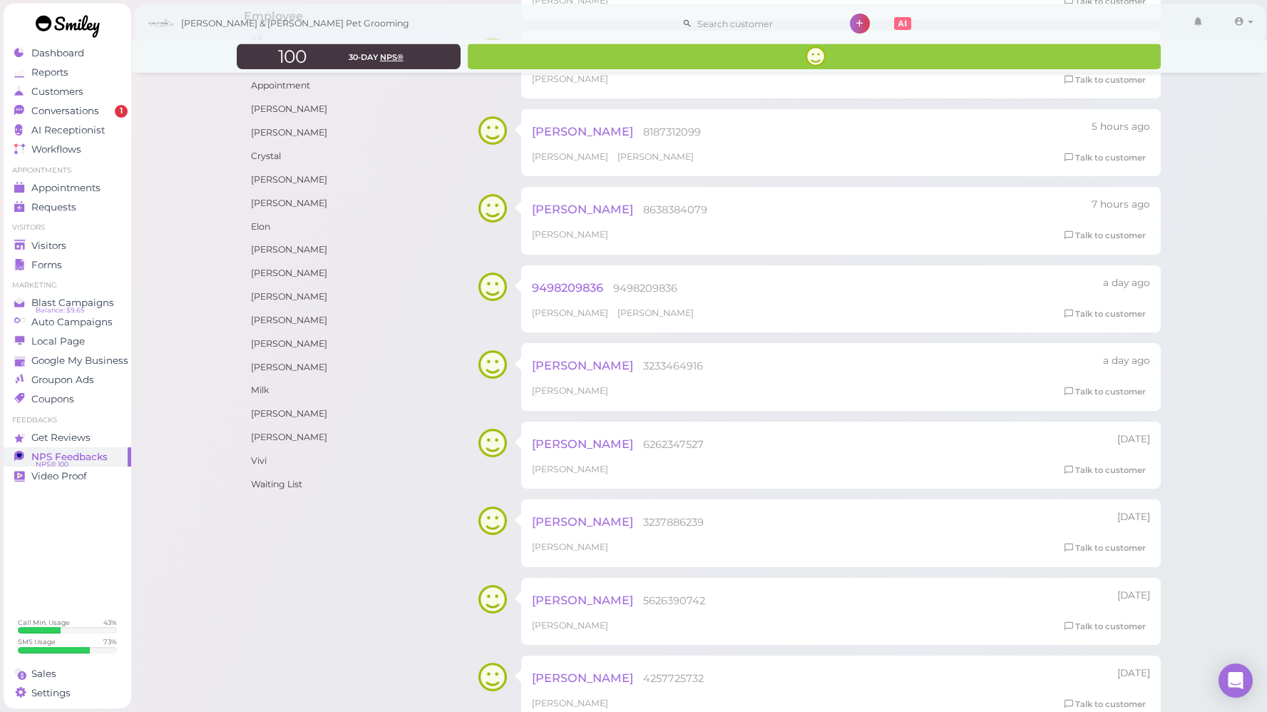
scroll to position [326, 0]
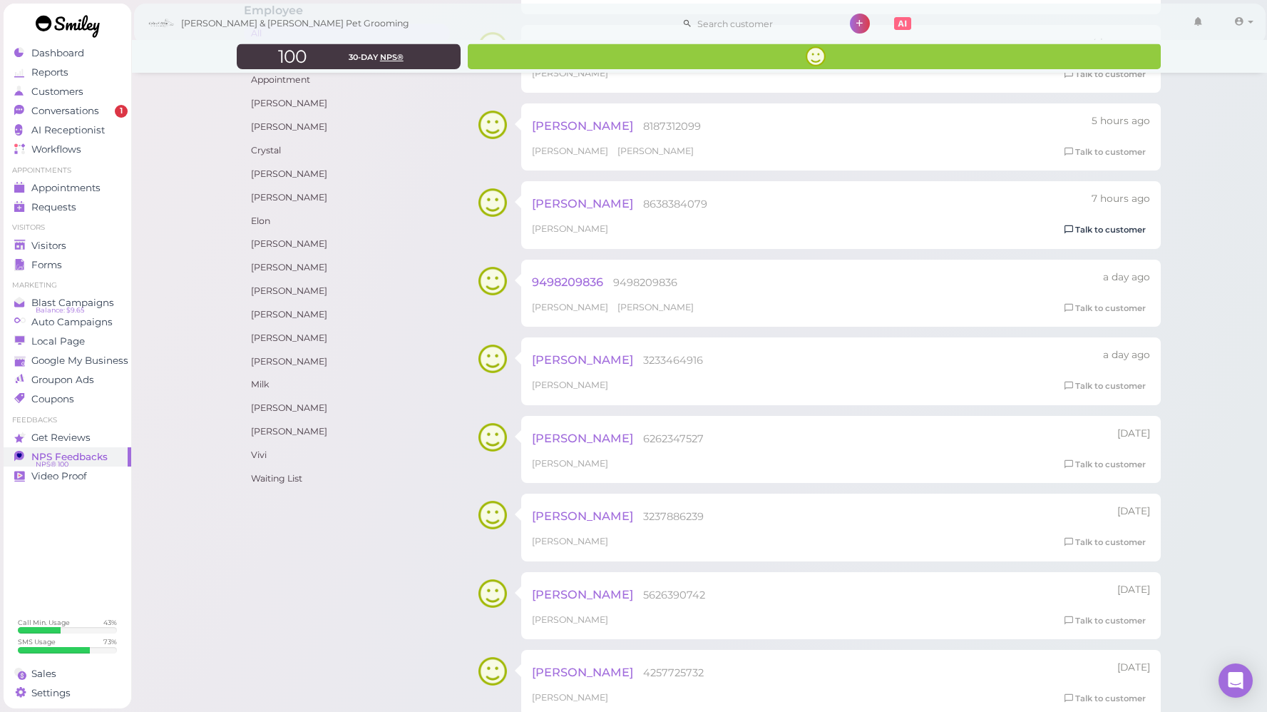
click at [1090, 229] on link "Talk to customer" at bounding box center [1105, 229] width 90 height 15
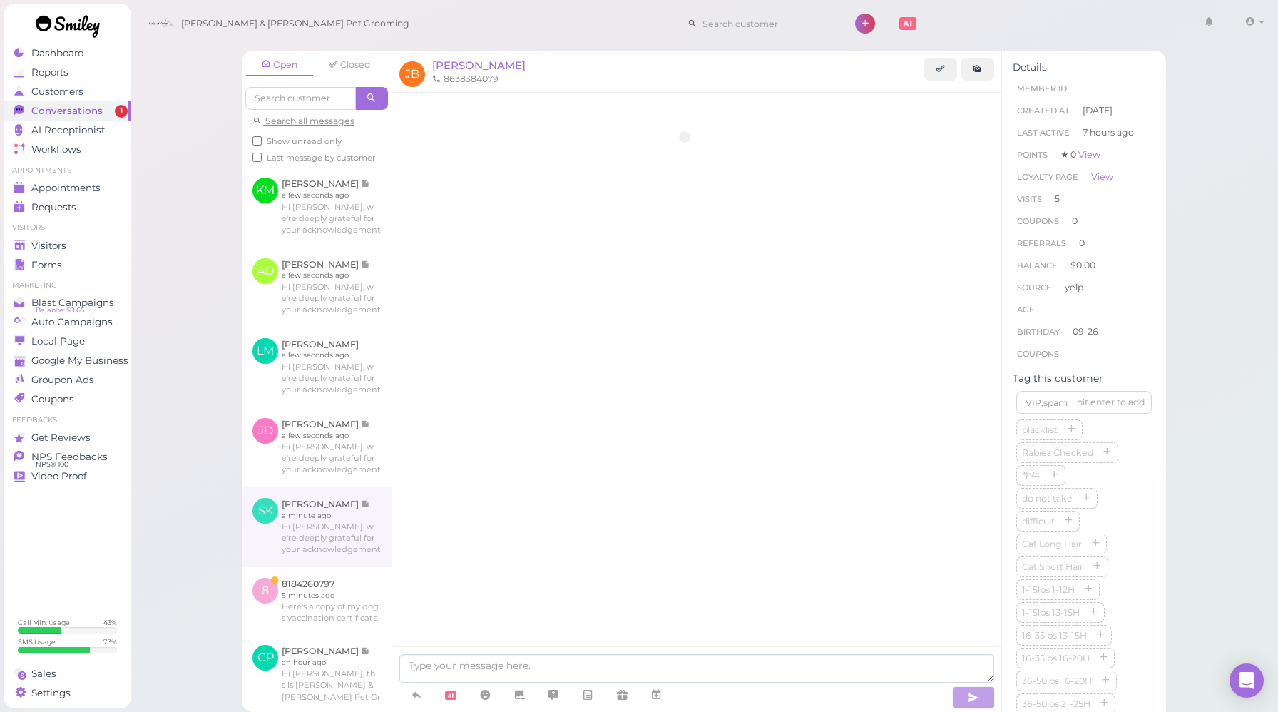
scroll to position [1561, 0]
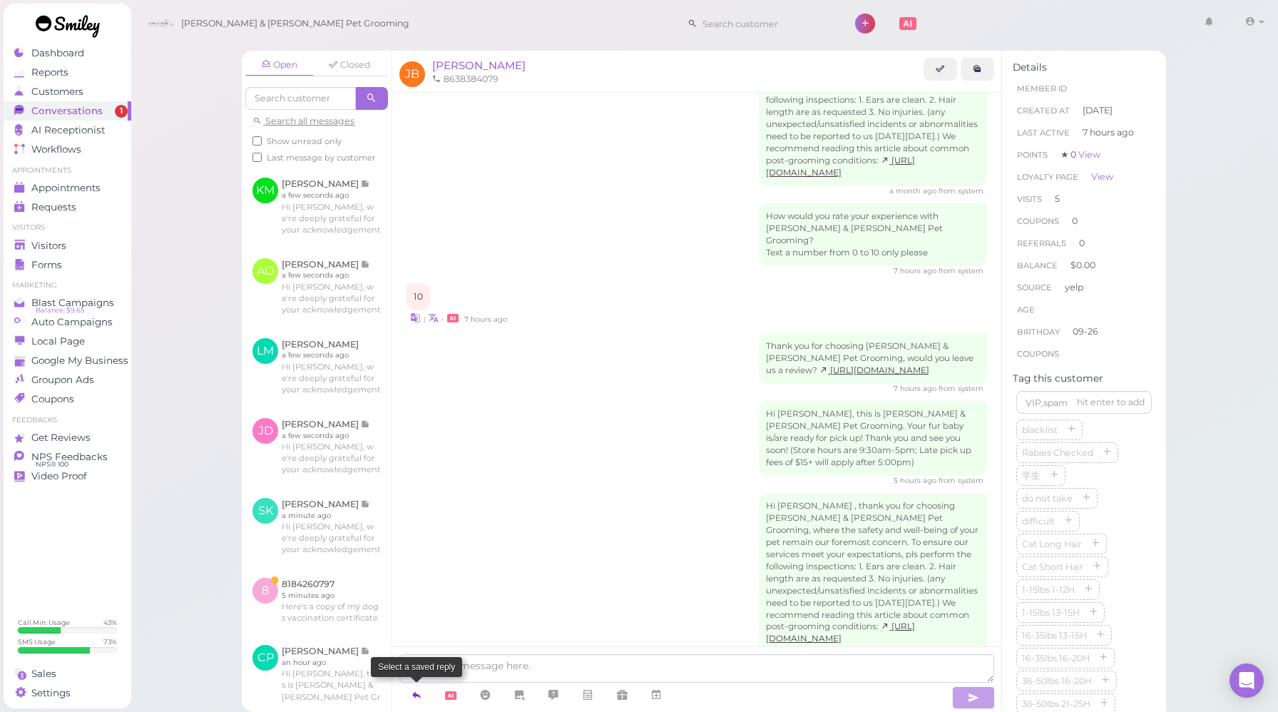
click at [409, 698] on link at bounding box center [416, 694] width 34 height 25
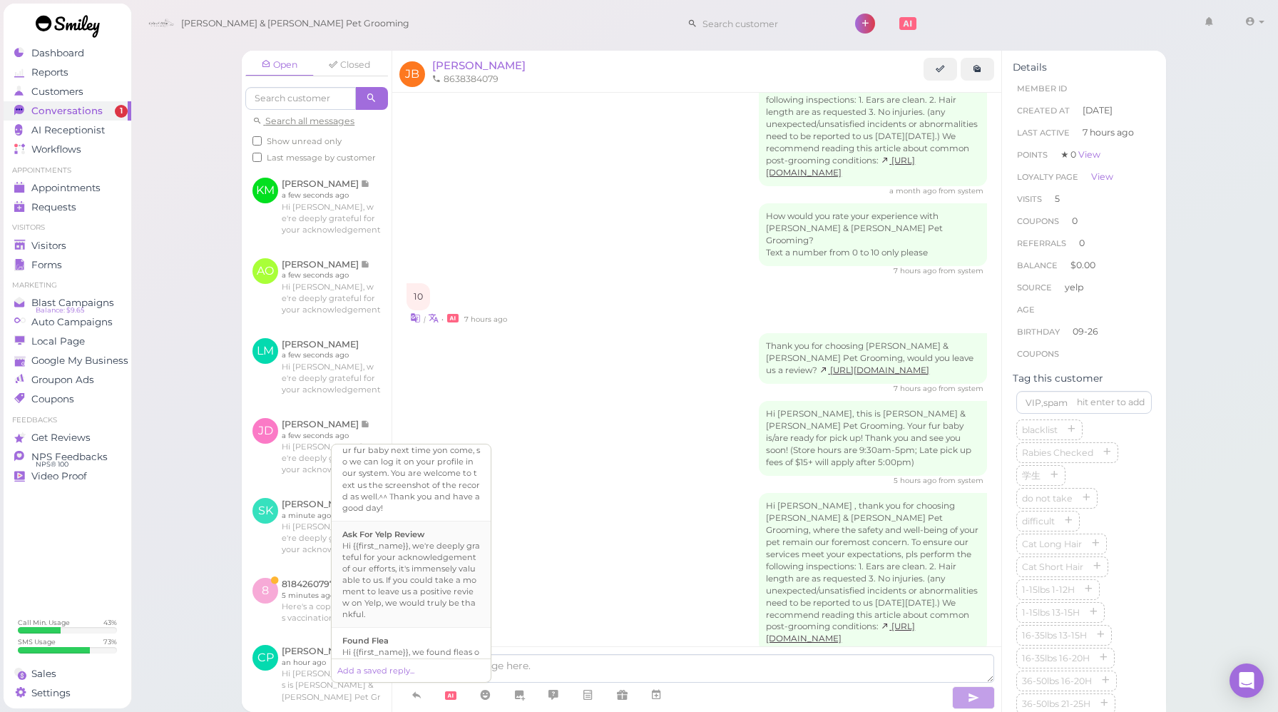
scroll to position [554, 0]
click at [405, 555] on div "Hi {{first_name}}, we're deeply grateful for your acknowledgement of our effort…" at bounding box center [411, 569] width 138 height 80
type textarea "Hi {{first_name}}, we're deeply grateful for your acknowledgement of our effort…"
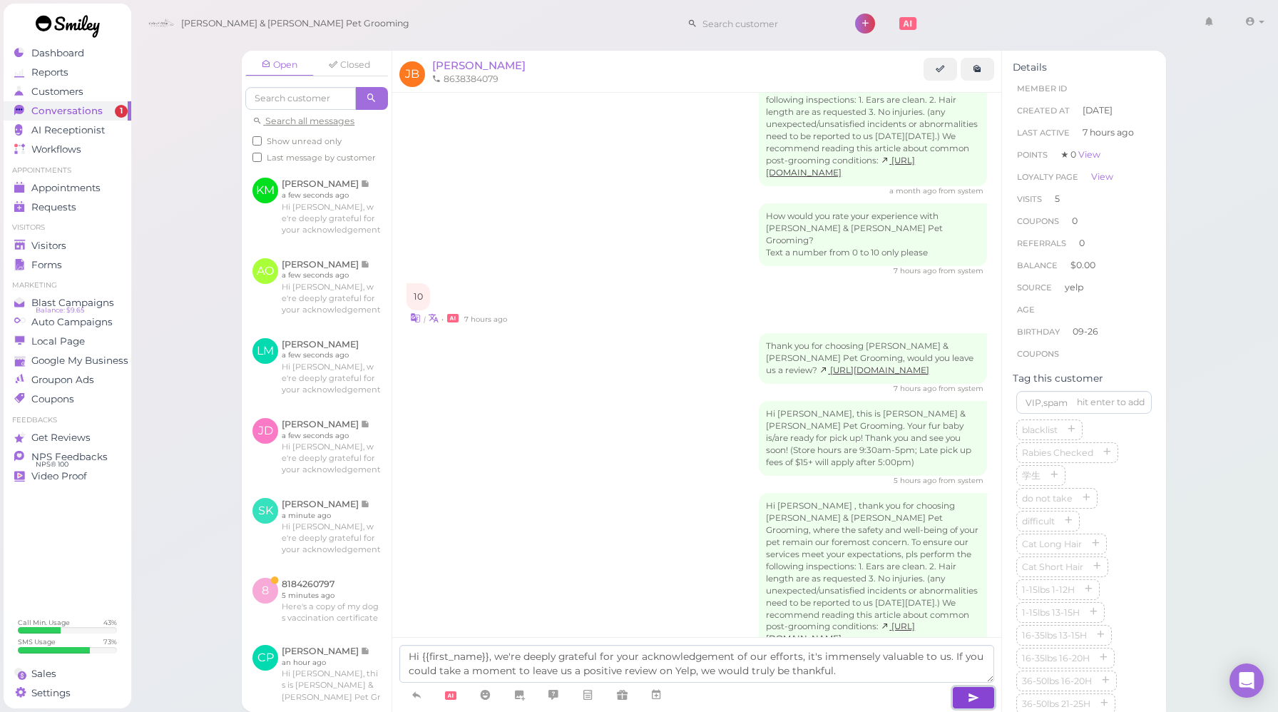
click at [983, 702] on button "button" at bounding box center [973, 697] width 43 height 23
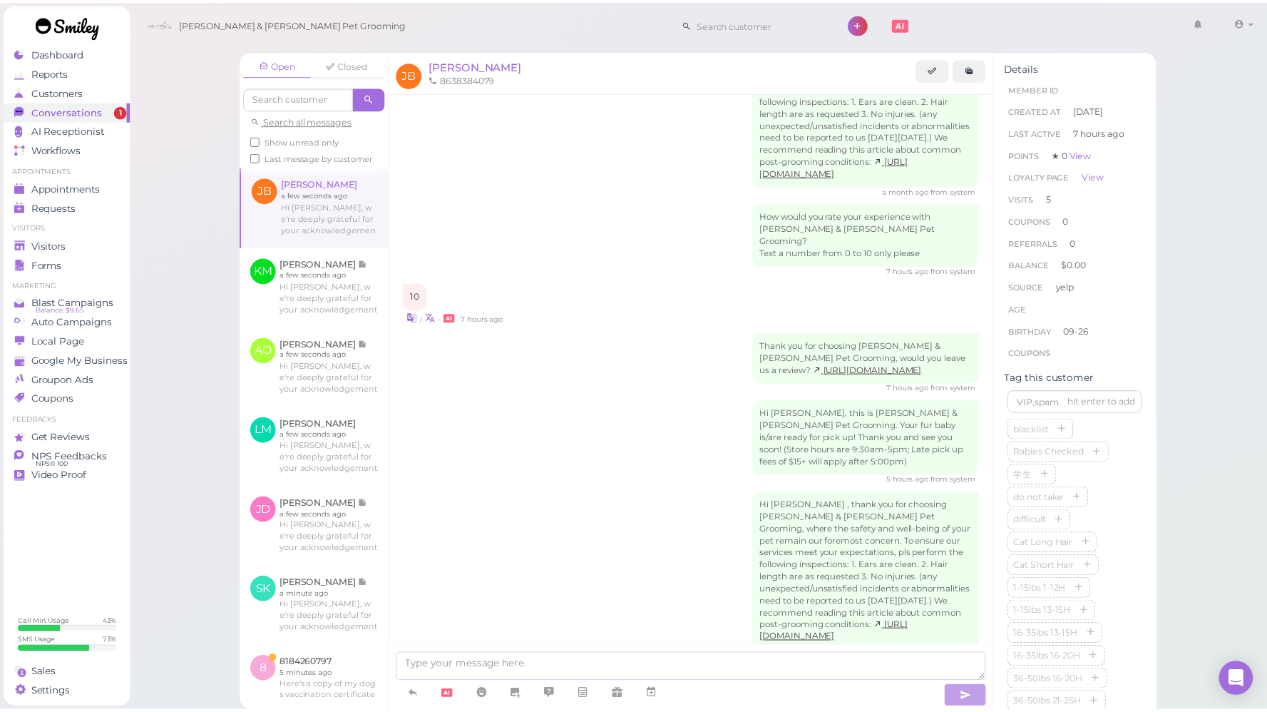
scroll to position [1643, 0]
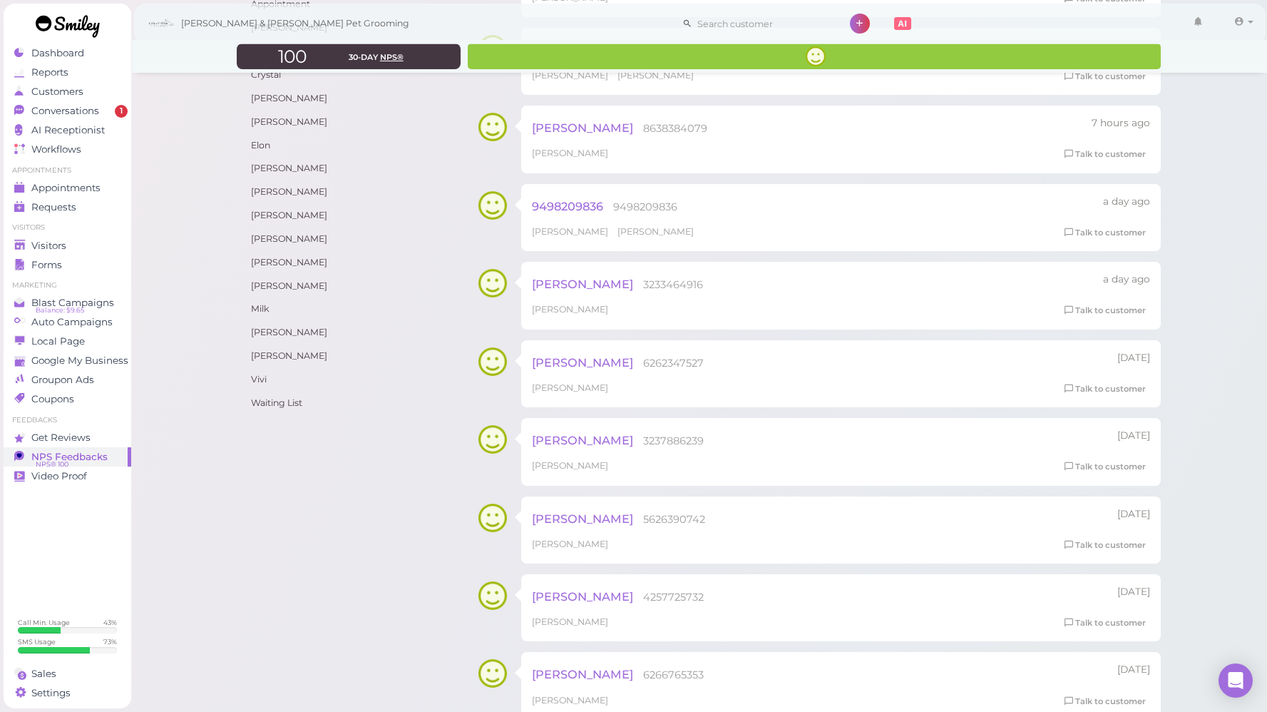
scroll to position [405, 0]
click at [1109, 230] on link "Talk to customer" at bounding box center [1105, 229] width 90 height 15
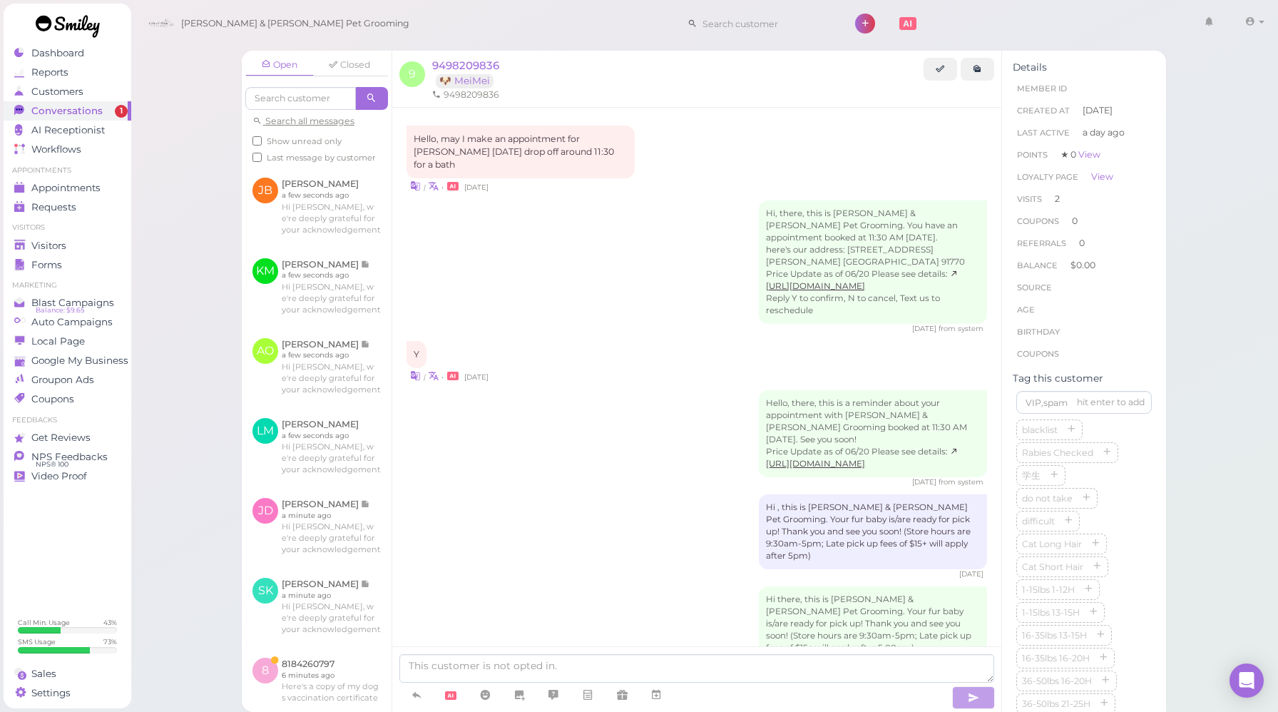
scroll to position [1643, 0]
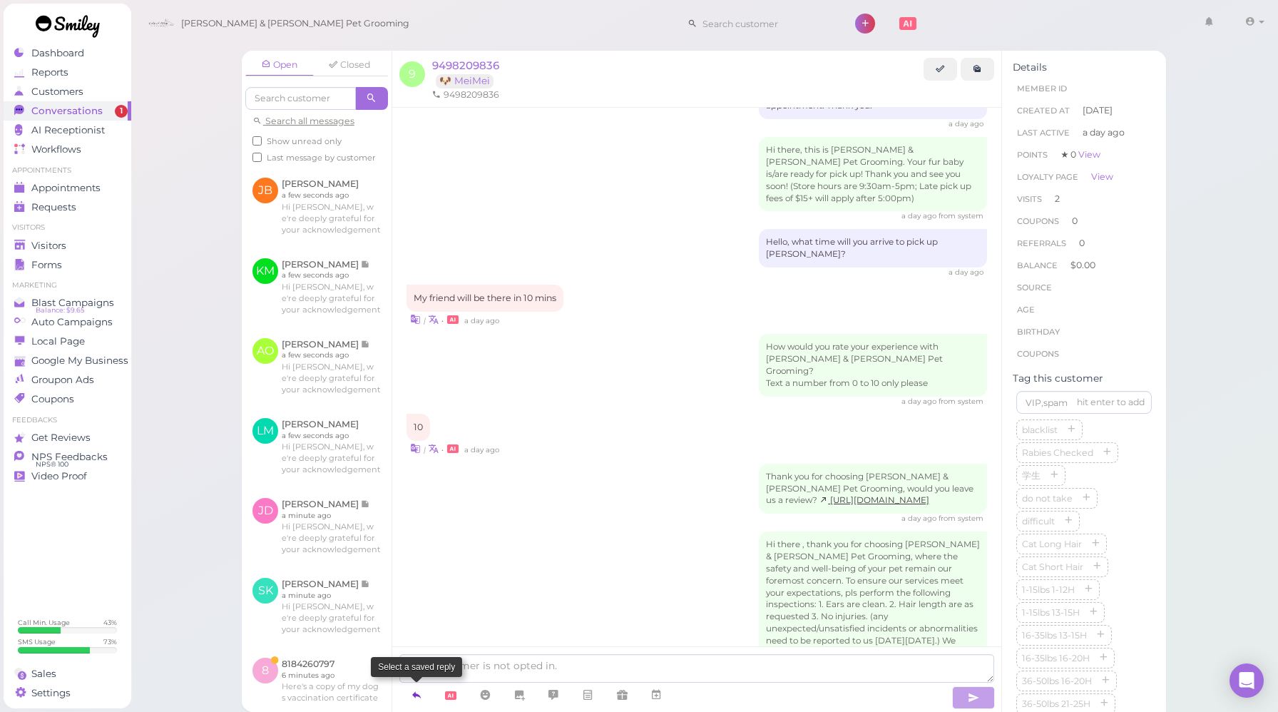
click at [423, 691] on link at bounding box center [416, 694] width 34 height 25
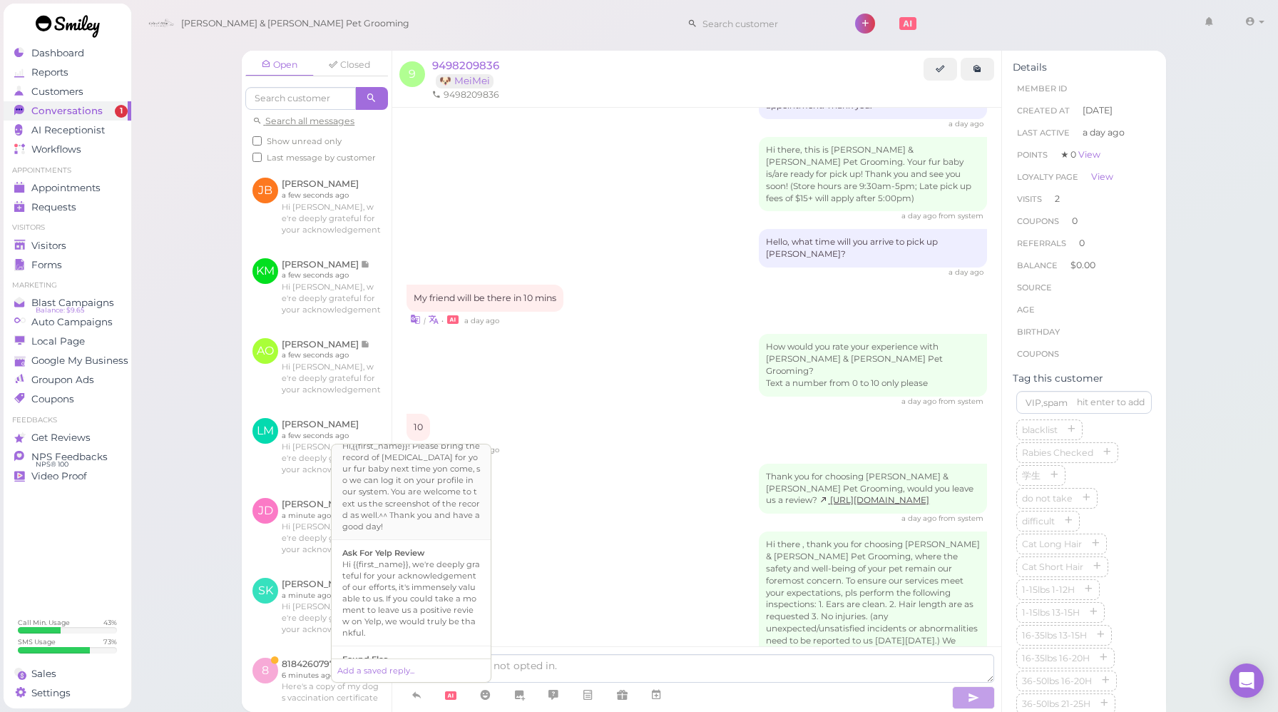
scroll to position [527, 0]
click at [404, 562] on div "Hi {{first_name}}, we're deeply grateful for your acknowledgement of our effort…" at bounding box center [411, 596] width 138 height 80
type textarea "Hi {{first_name}}, we're deeply grateful for your acknowledgement of our effort…"
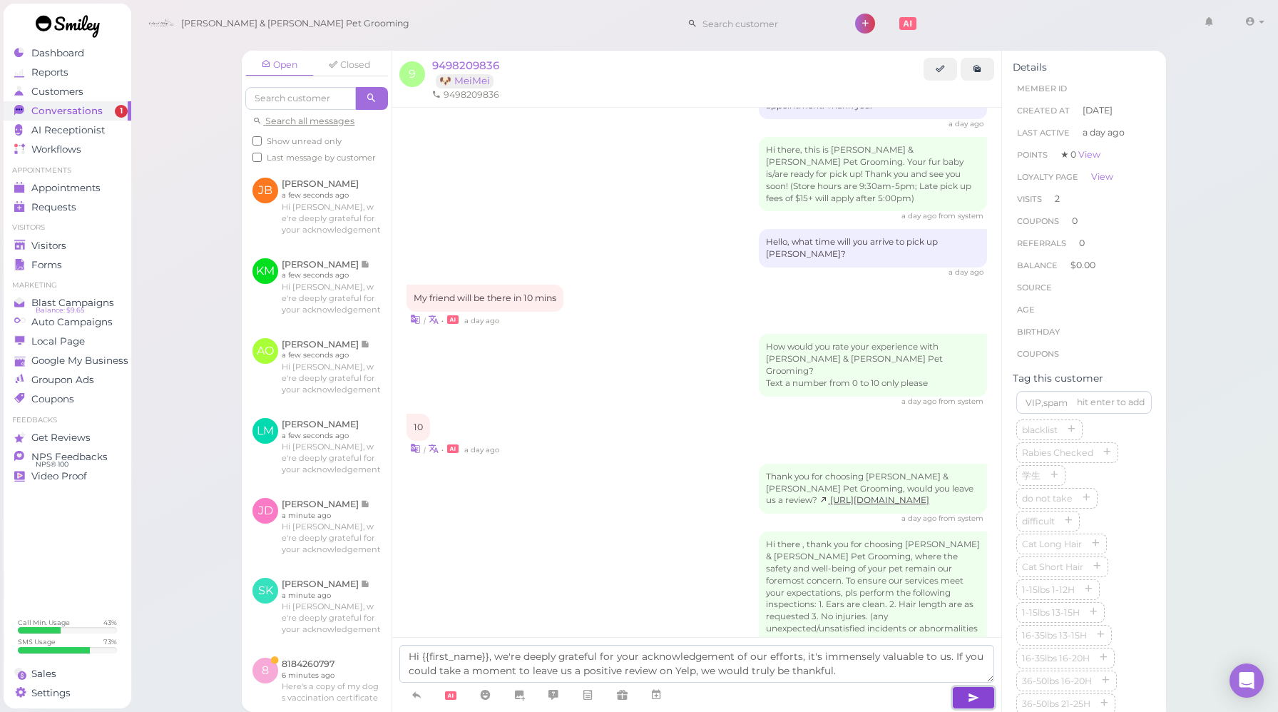
click at [973, 692] on icon "button" at bounding box center [973, 697] width 11 height 14
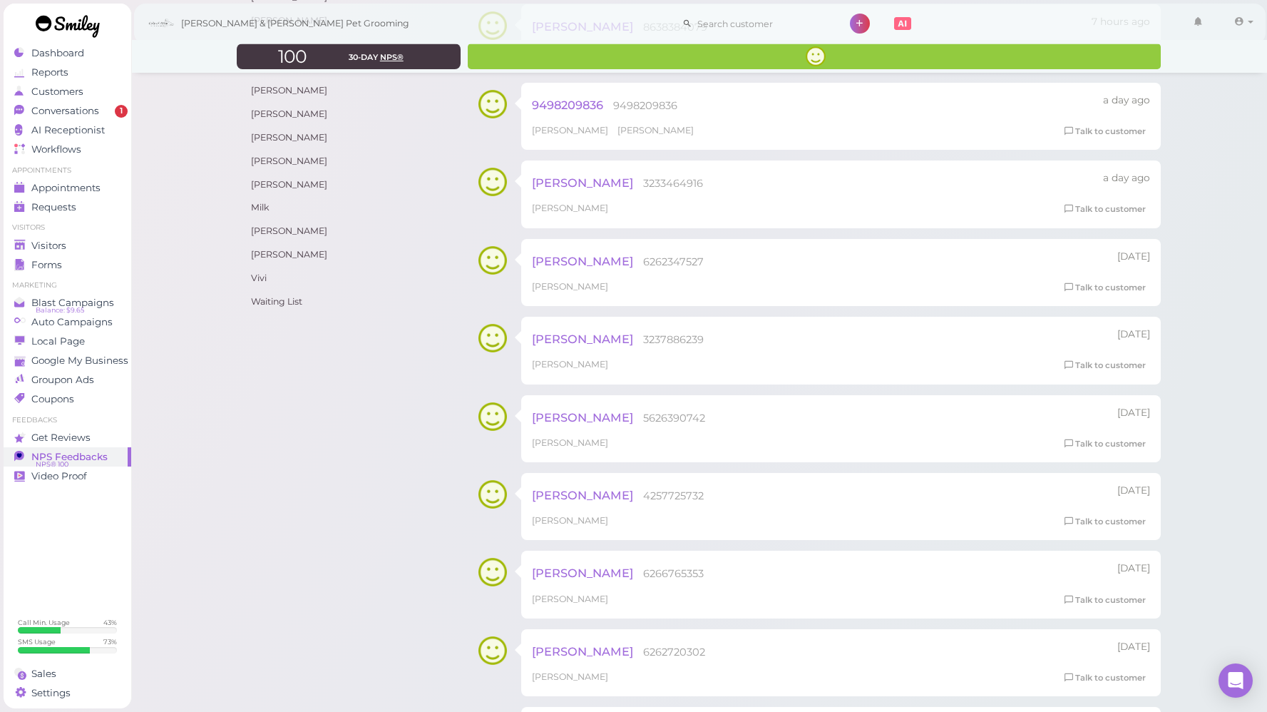
scroll to position [520, 0]
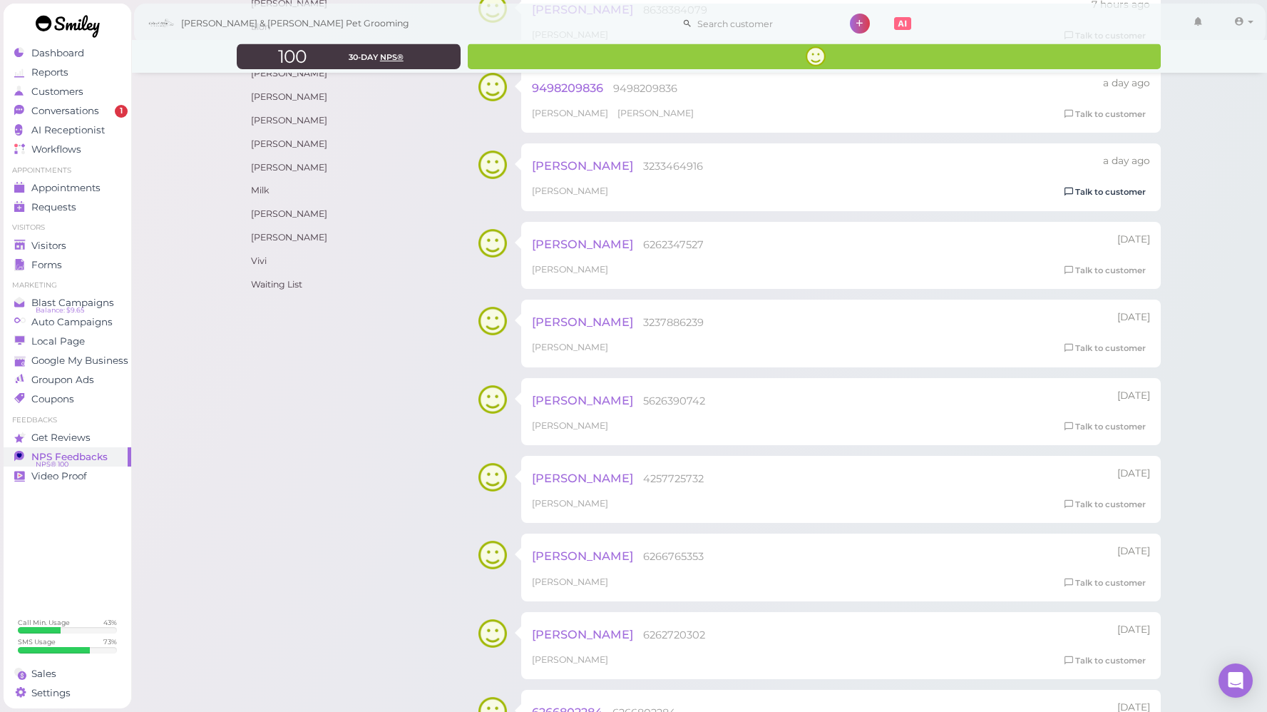
click at [1127, 189] on link "Talk to customer" at bounding box center [1105, 192] width 90 height 15
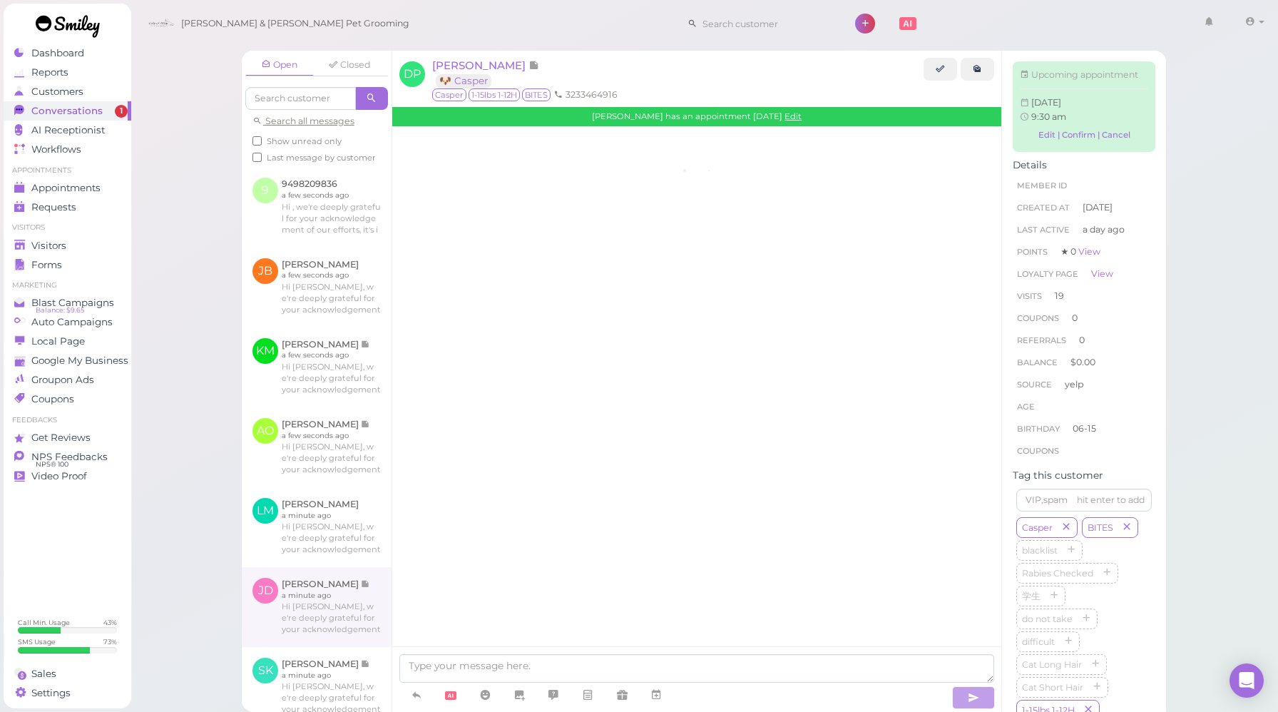
scroll to position [2651, 0]
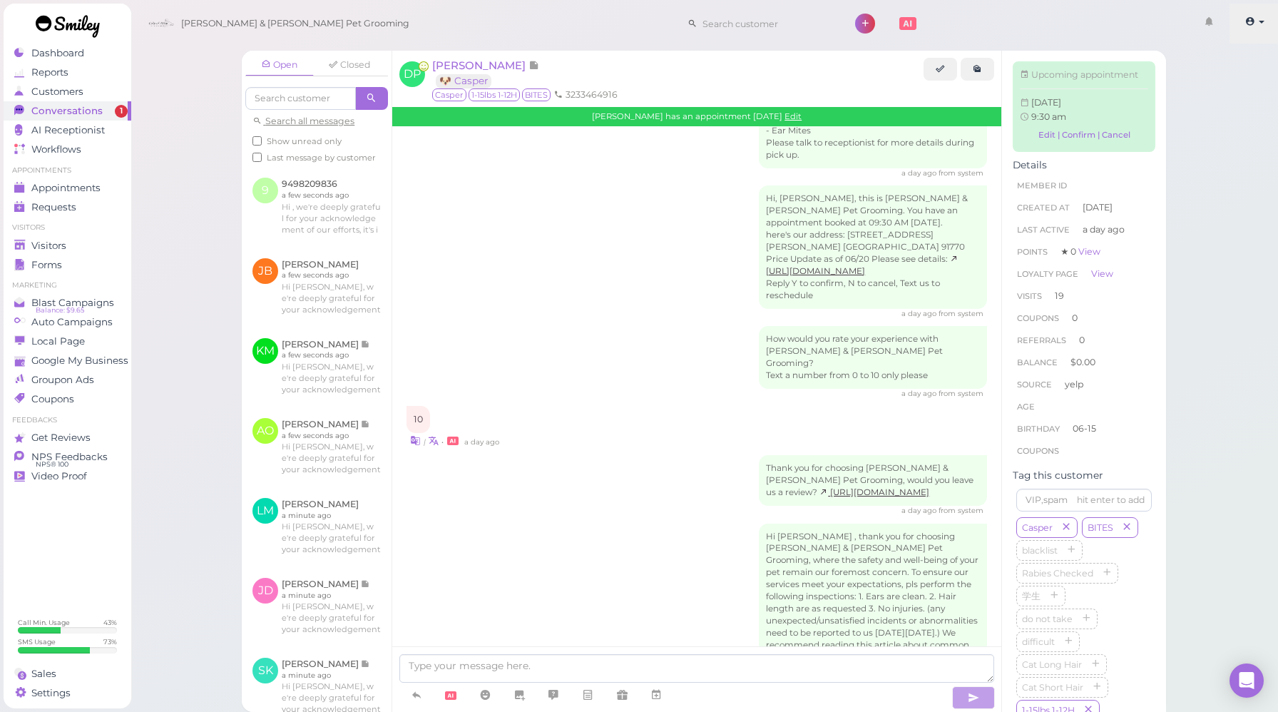
click at [1251, 31] on link at bounding box center [1254, 24] width 51 height 40
click at [1214, 112] on link "Logout" at bounding box center [1229, 107] width 99 height 17
